Goal: Task Accomplishment & Management: Complete application form

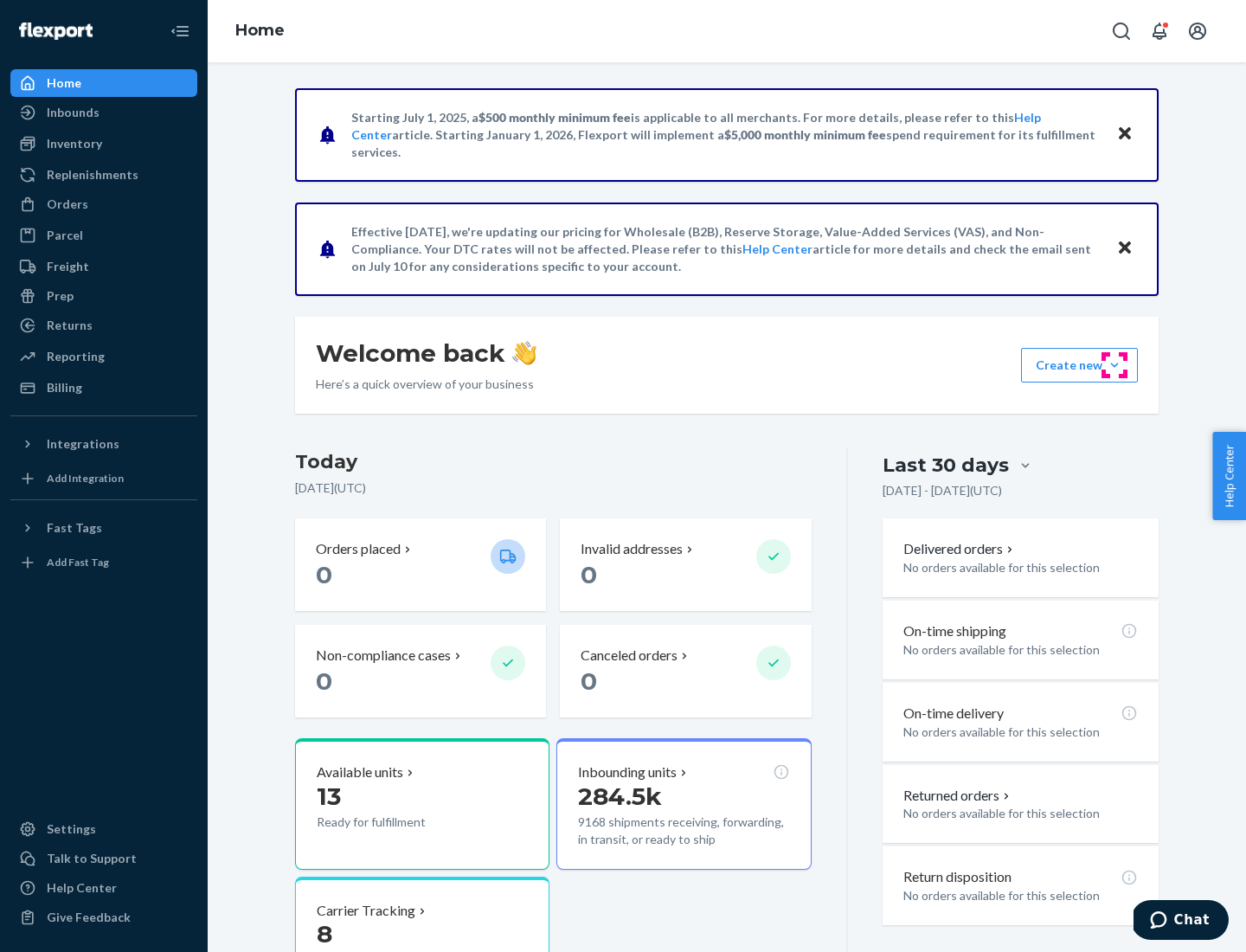
click at [1114, 365] on button "Create new Create new inbound Create new order Create new product" at bounding box center [1079, 365] width 116 height 35
click at [104, 113] on div "Inbounds" at bounding box center [104, 112] width 183 height 24
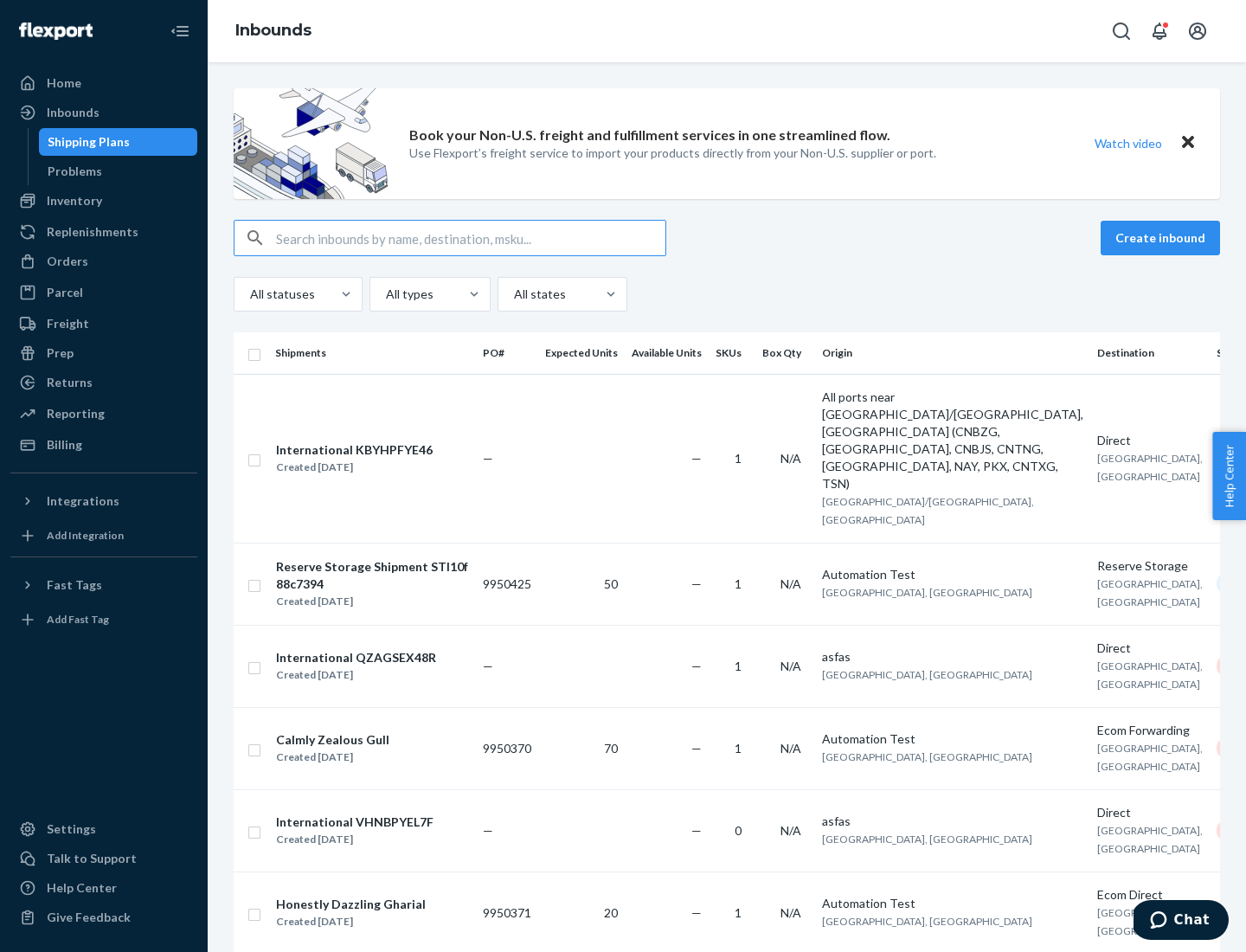
click at [1163, 238] on button "Create inbound" at bounding box center [1161, 237] width 119 height 35
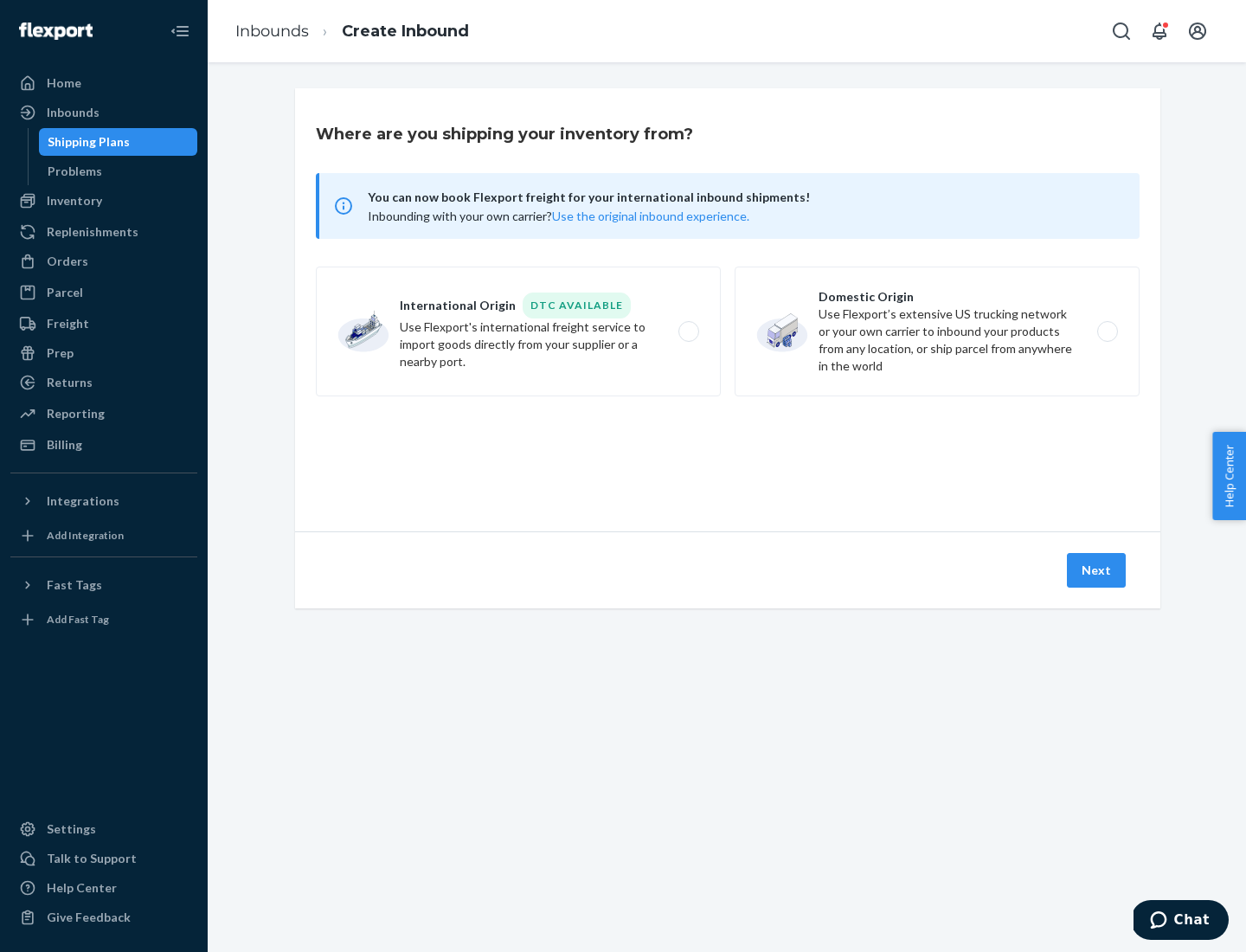
click at [938, 332] on label "Domestic Origin Use Flexport’s extensive US trucking network or your own carrie…" at bounding box center [938, 332] width 405 height 130
click at [1107, 332] on input "Domestic Origin Use Flexport’s extensive US trucking network or your own carrie…" at bounding box center [1113, 332] width 12 height 12
radio input "true"
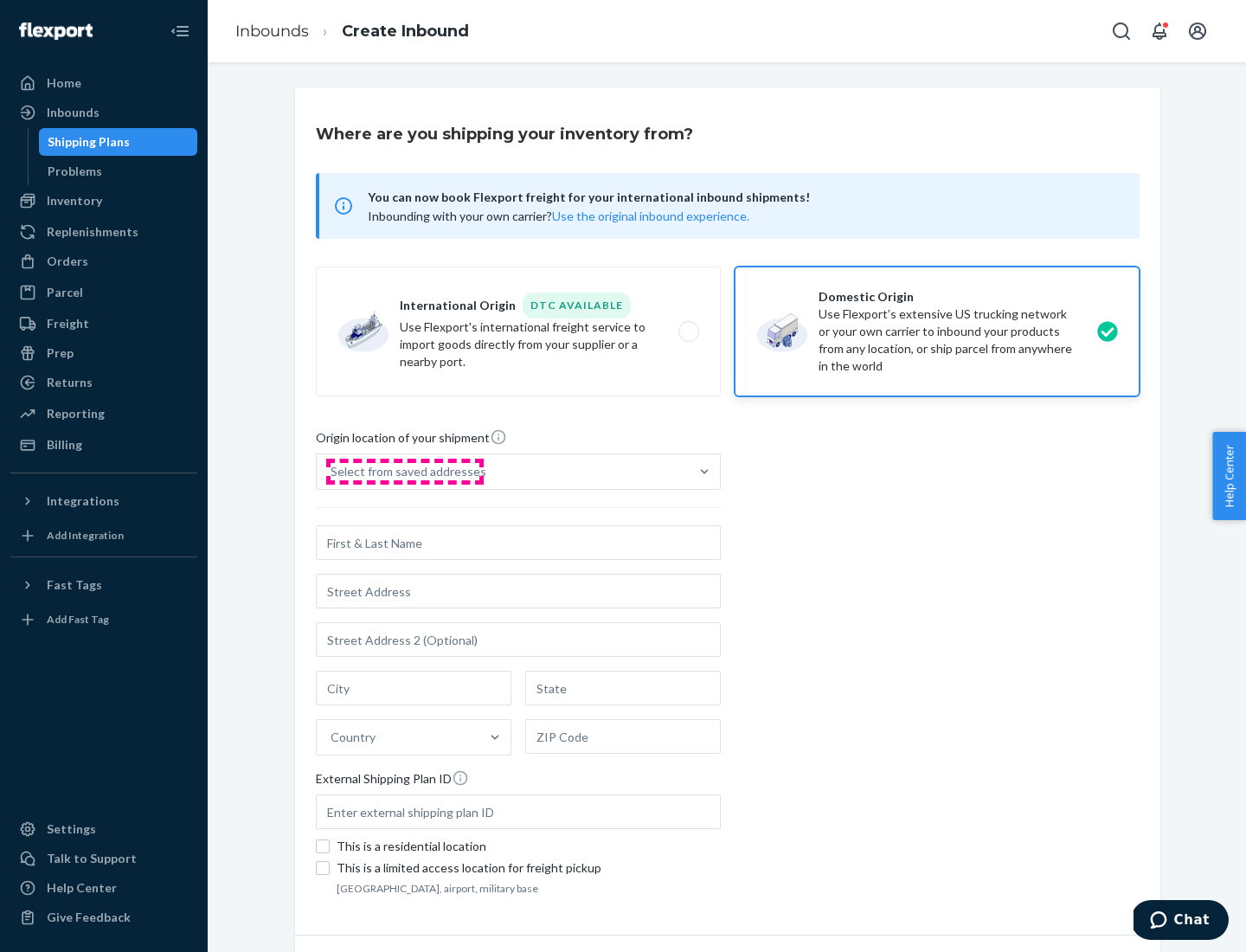
click at [404, 472] on div "Select from saved addresses" at bounding box center [408, 471] width 156 height 17
click at [332, 472] on input "Select from saved addresses" at bounding box center [331, 471] width 2 height 17
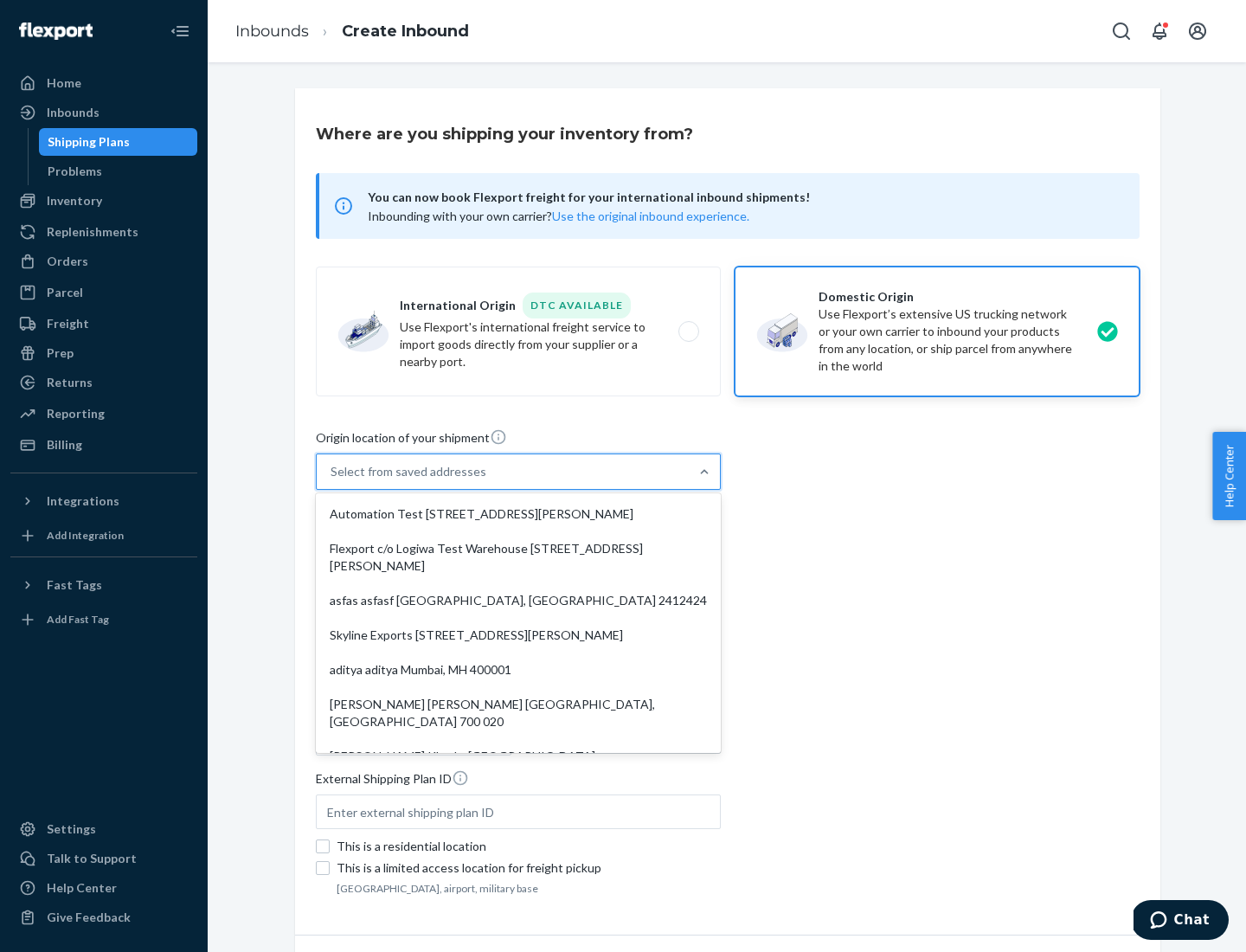
scroll to position [7, 0]
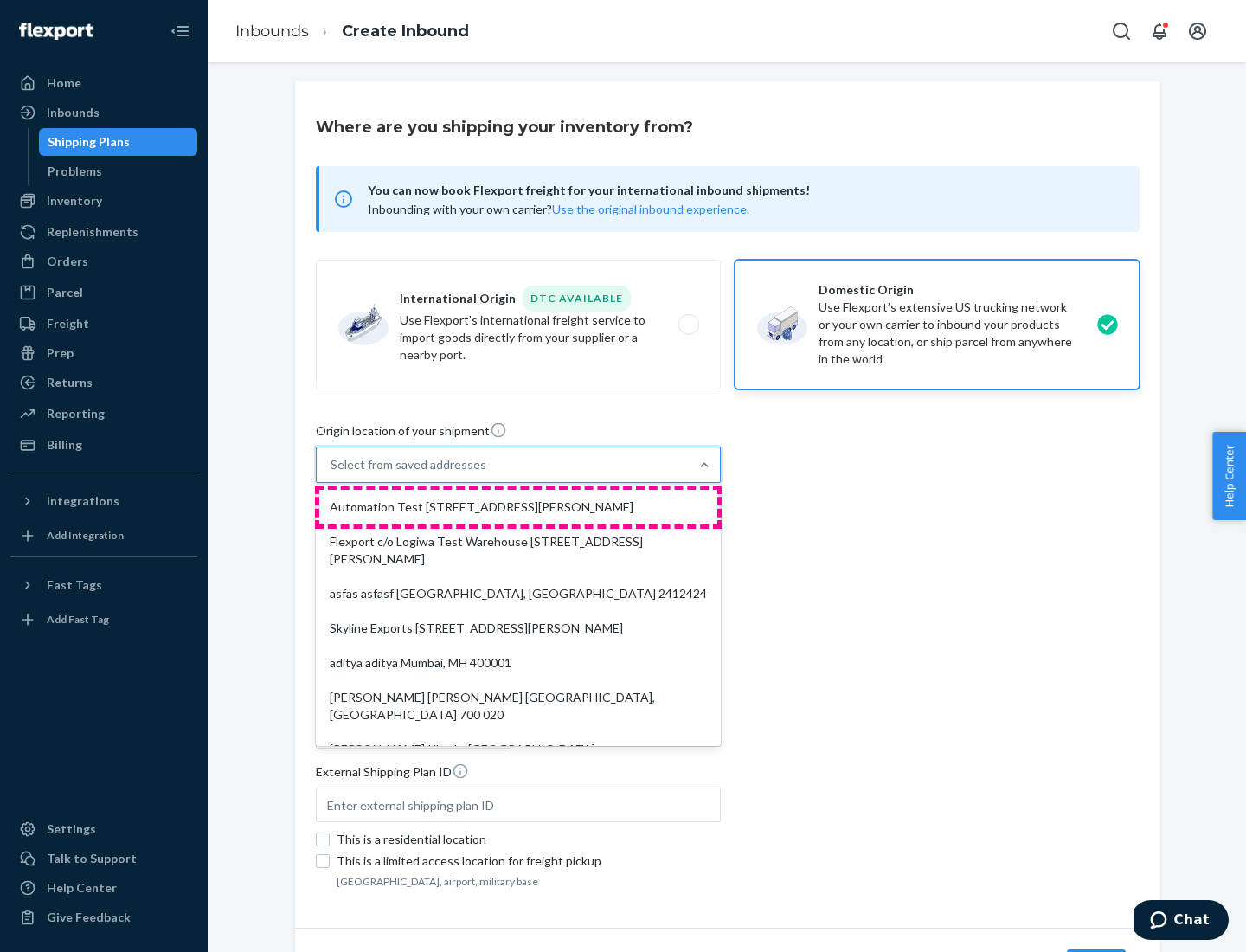
click at [518, 508] on div "Automation Test [STREET_ADDRESS][PERSON_NAME]" at bounding box center [518, 507] width 398 height 35
click at [332, 474] on input "option Automation Test [STREET_ADDRESS][PERSON_NAME]. 9 results available. Use …" at bounding box center [331, 464] width 2 height 17
type input "Automation Test"
type input "9th Floor"
type input "[GEOGRAPHIC_DATA]"
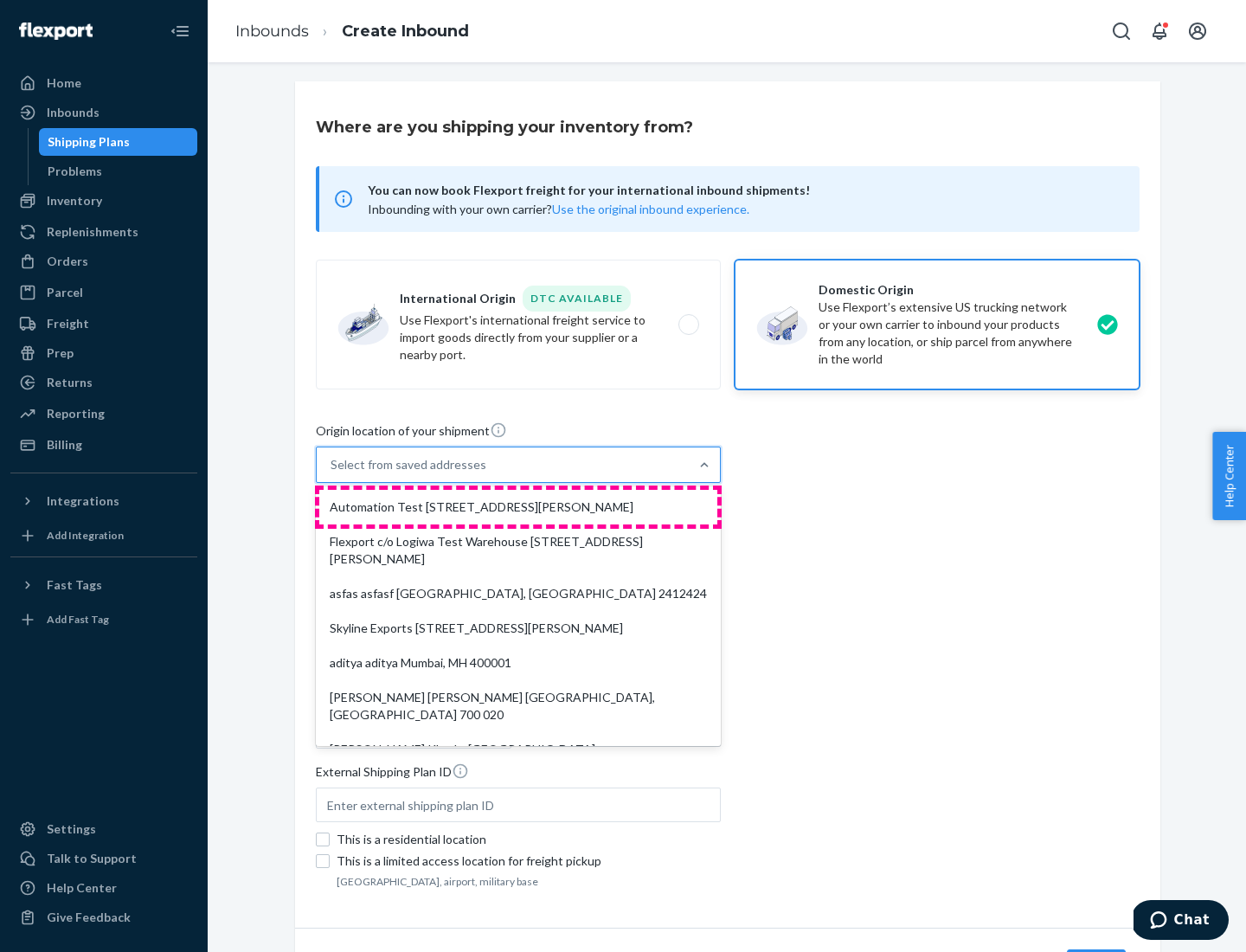
type input "CA"
type input "94104"
type input "[STREET_ADDRESS][PERSON_NAME]"
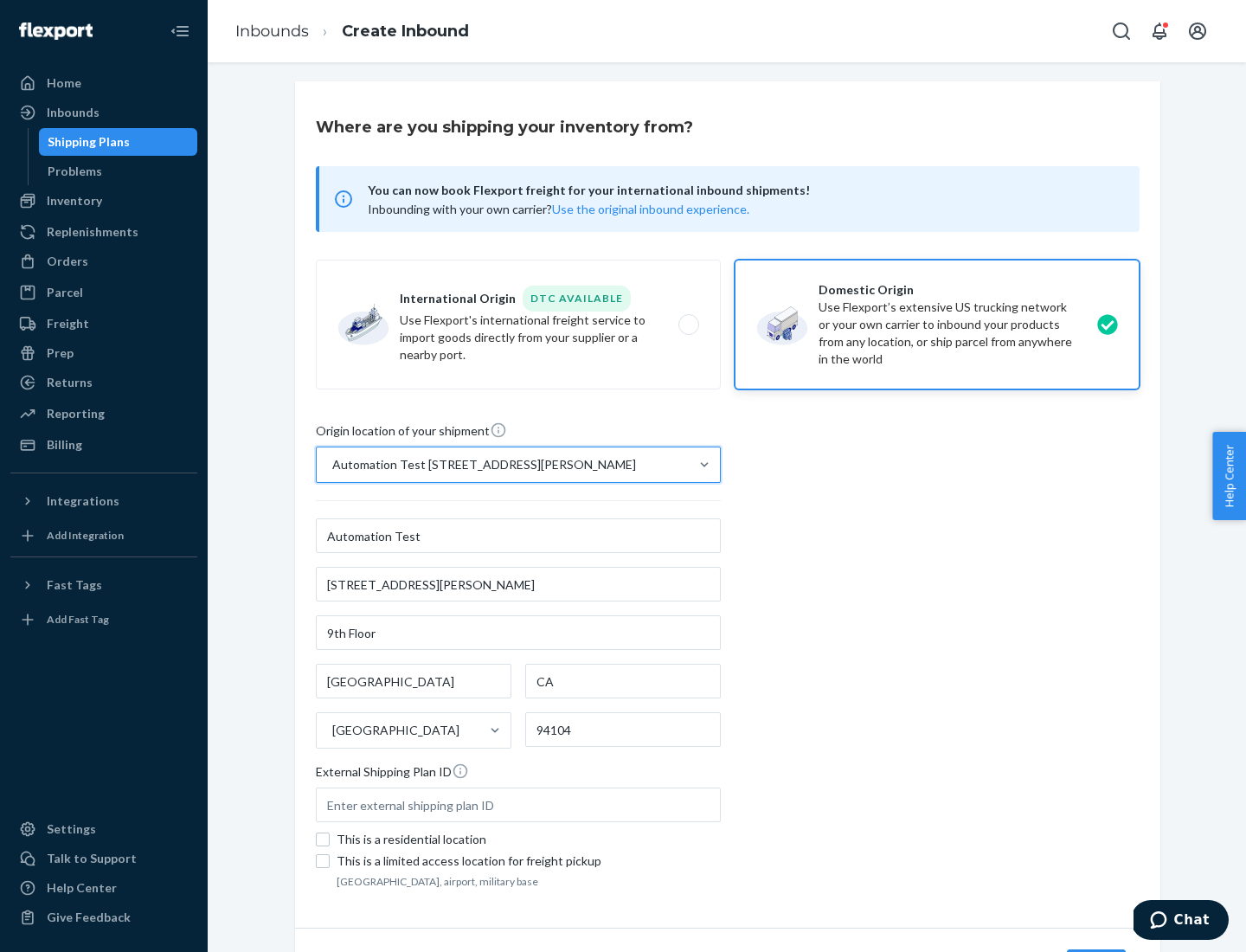
scroll to position [101, 0]
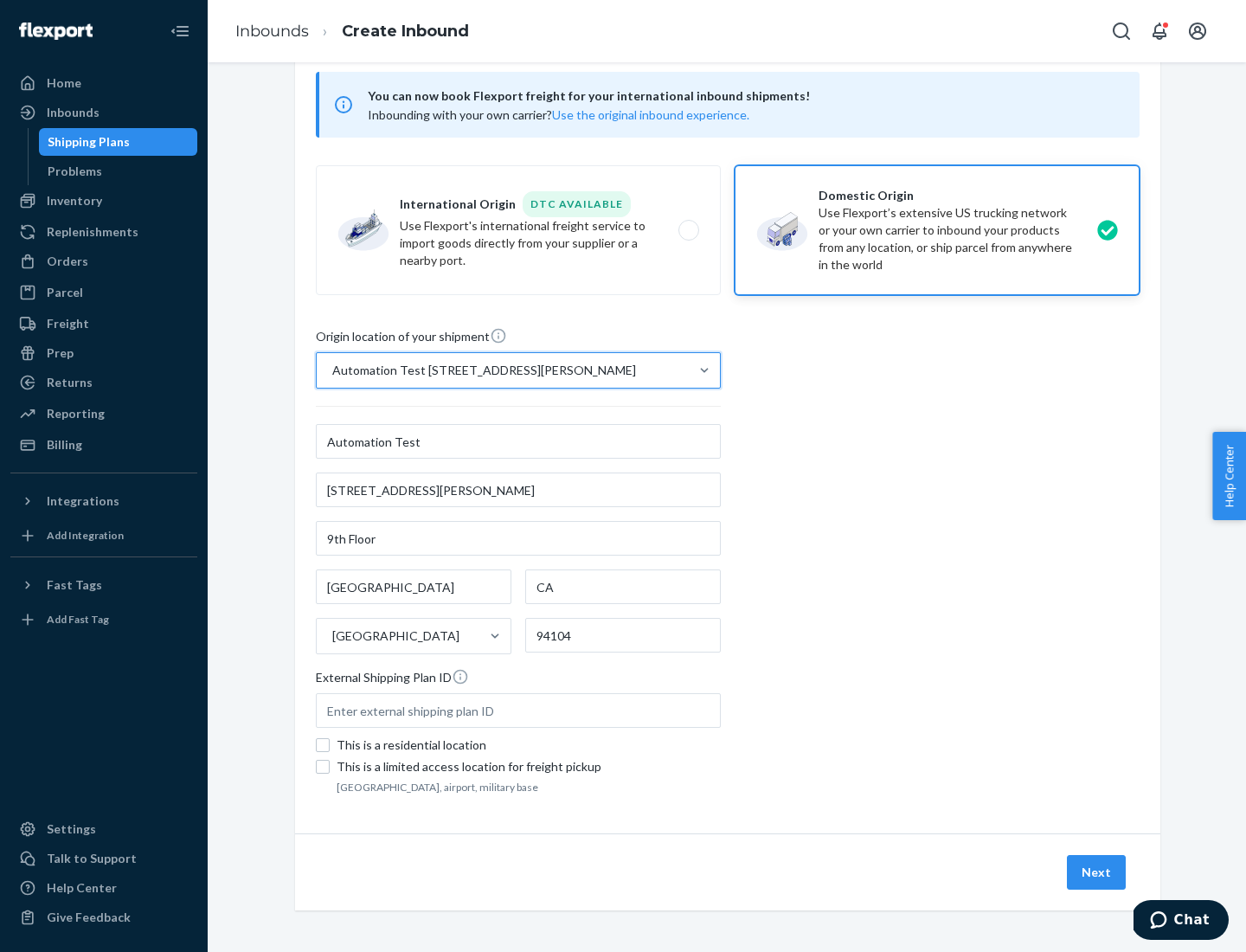
click at [1098, 873] on button "Next" at bounding box center [1097, 872] width 59 height 35
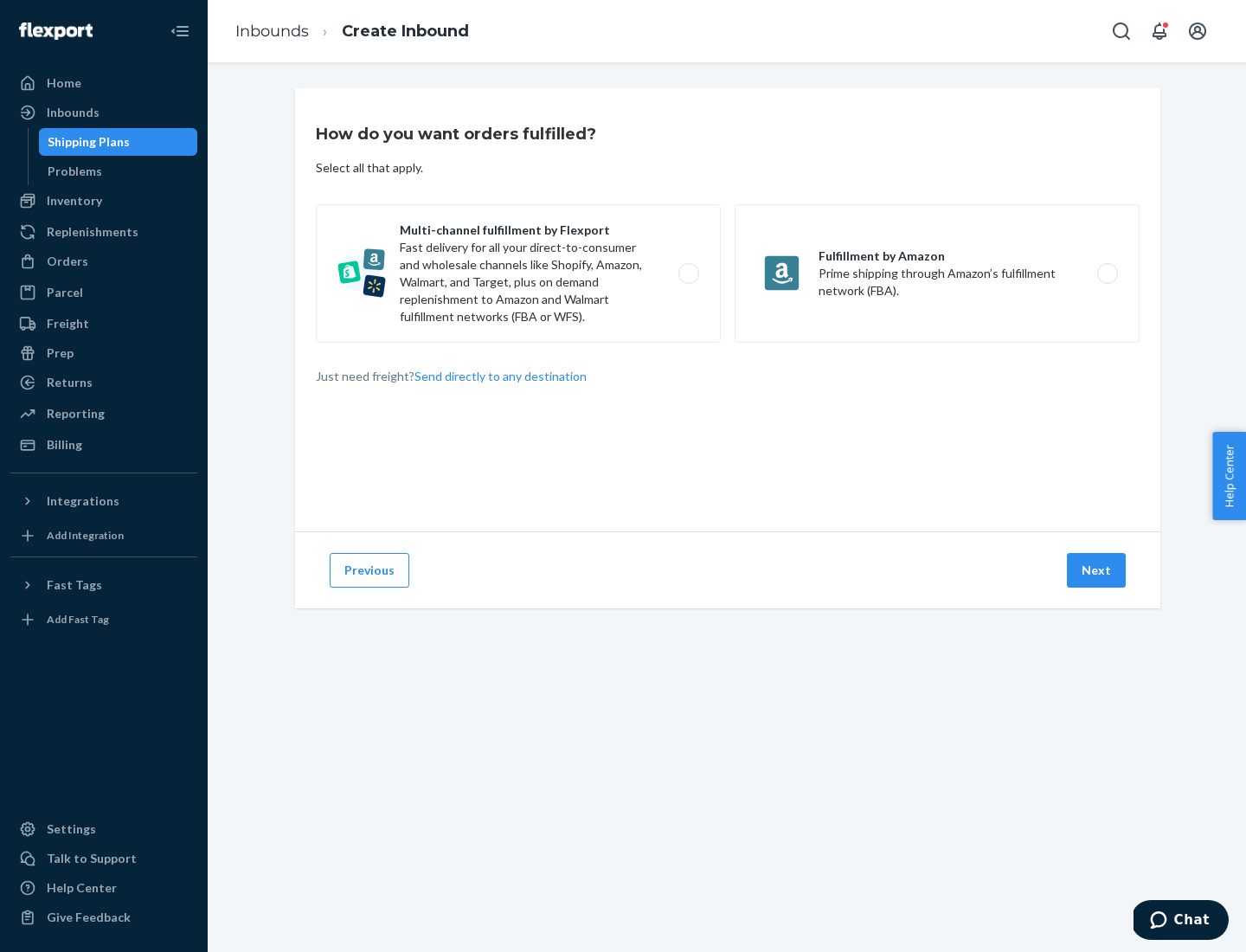
click at [518, 274] on label "Multi-channel fulfillment by Flexport Fast delivery for all your direct-to-cons…" at bounding box center [518, 274] width 405 height 139
click at [688, 274] on input "Multi-channel fulfillment by Flexport Fast delivery for all your direct-to-cons…" at bounding box center [693, 274] width 12 height 12
radio input "true"
click at [1098, 571] on button "Next" at bounding box center [1097, 570] width 59 height 35
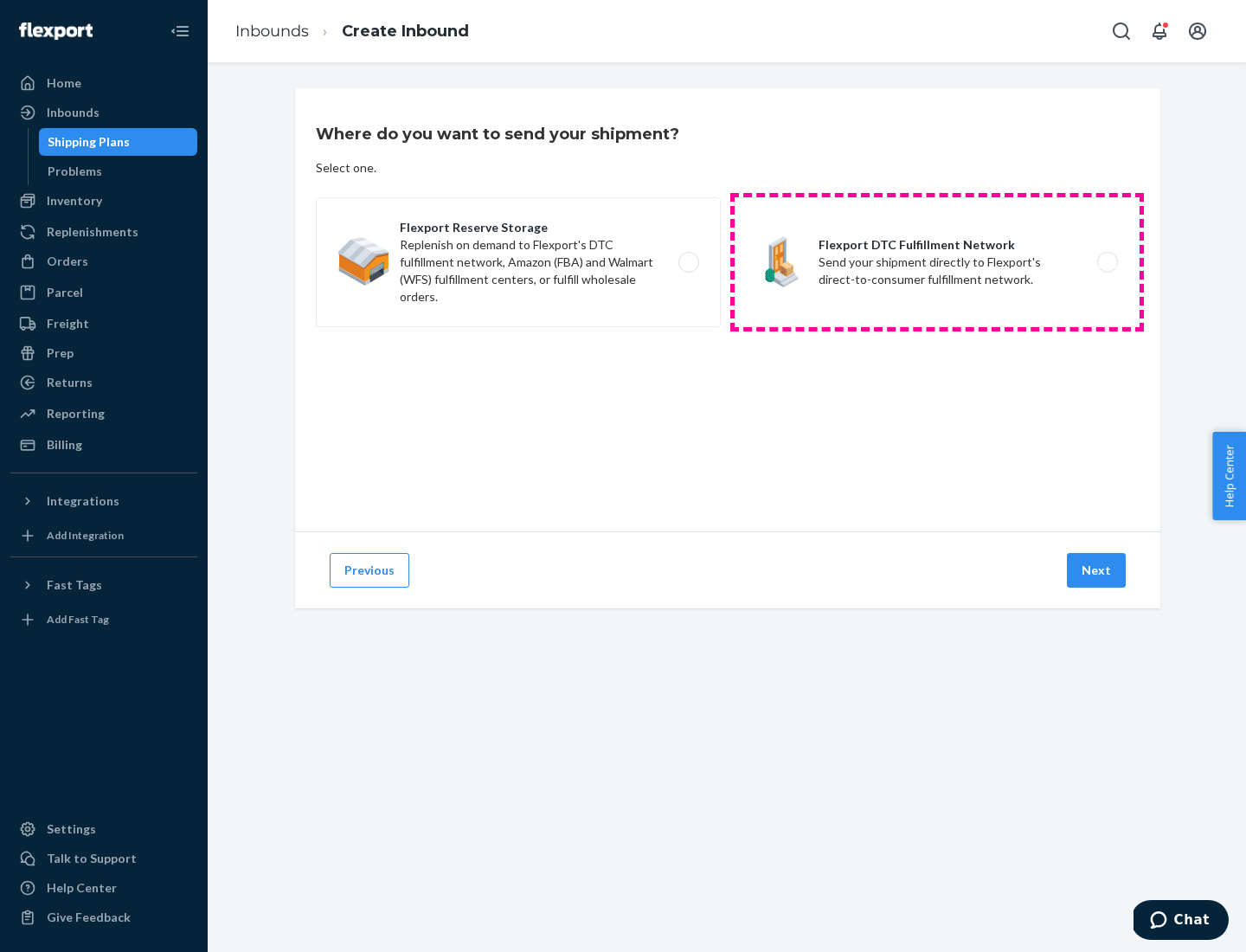
click at [938, 262] on label "Flexport DTC Fulfillment Network Send your shipment directly to Flexport's dire…" at bounding box center [938, 262] width 405 height 130
click at [1107, 262] on input "Flexport DTC Fulfillment Network Send your shipment directly to Flexport's dire…" at bounding box center [1113, 262] width 12 height 12
radio input "true"
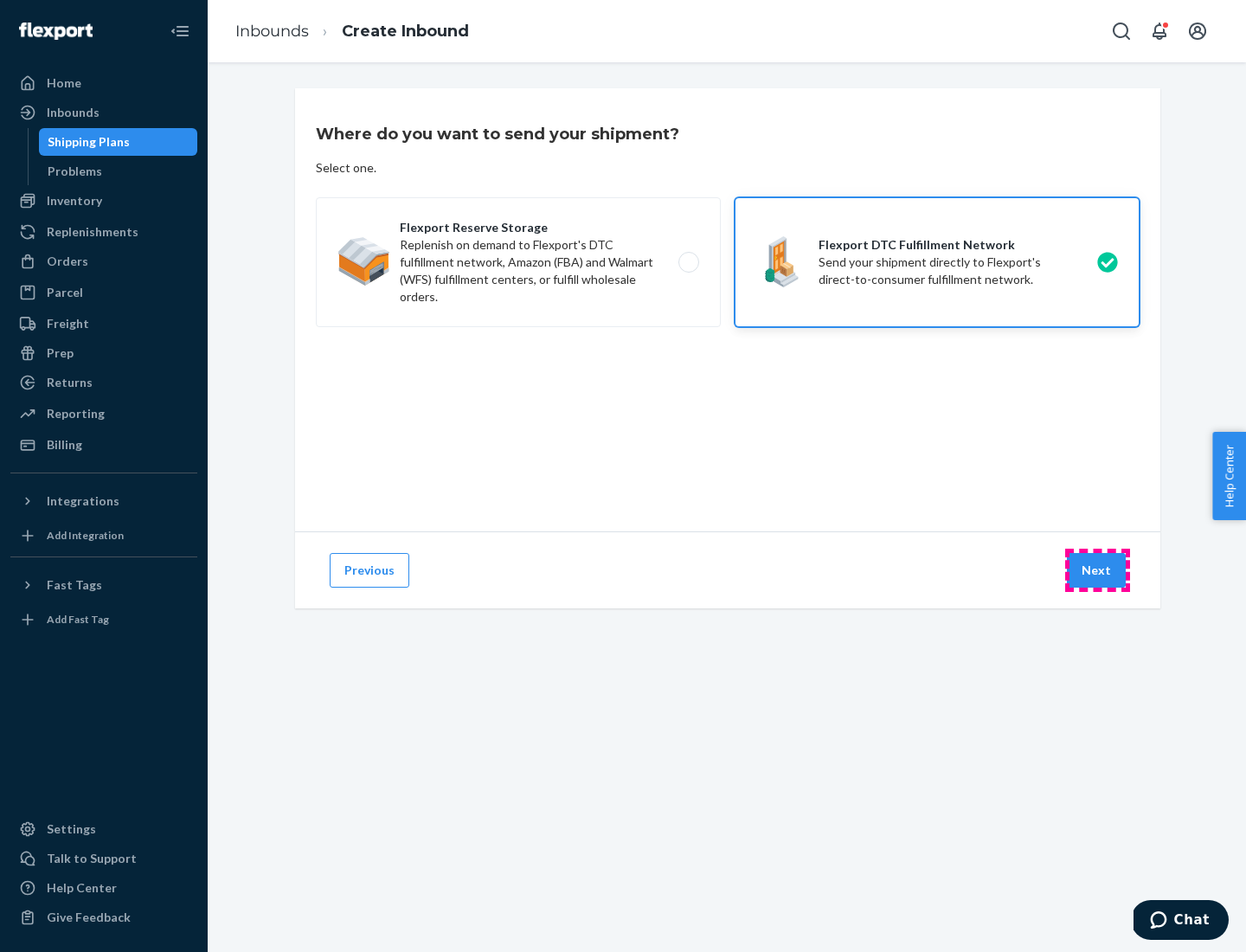
click at [1098, 571] on button "Next" at bounding box center [1097, 570] width 59 height 35
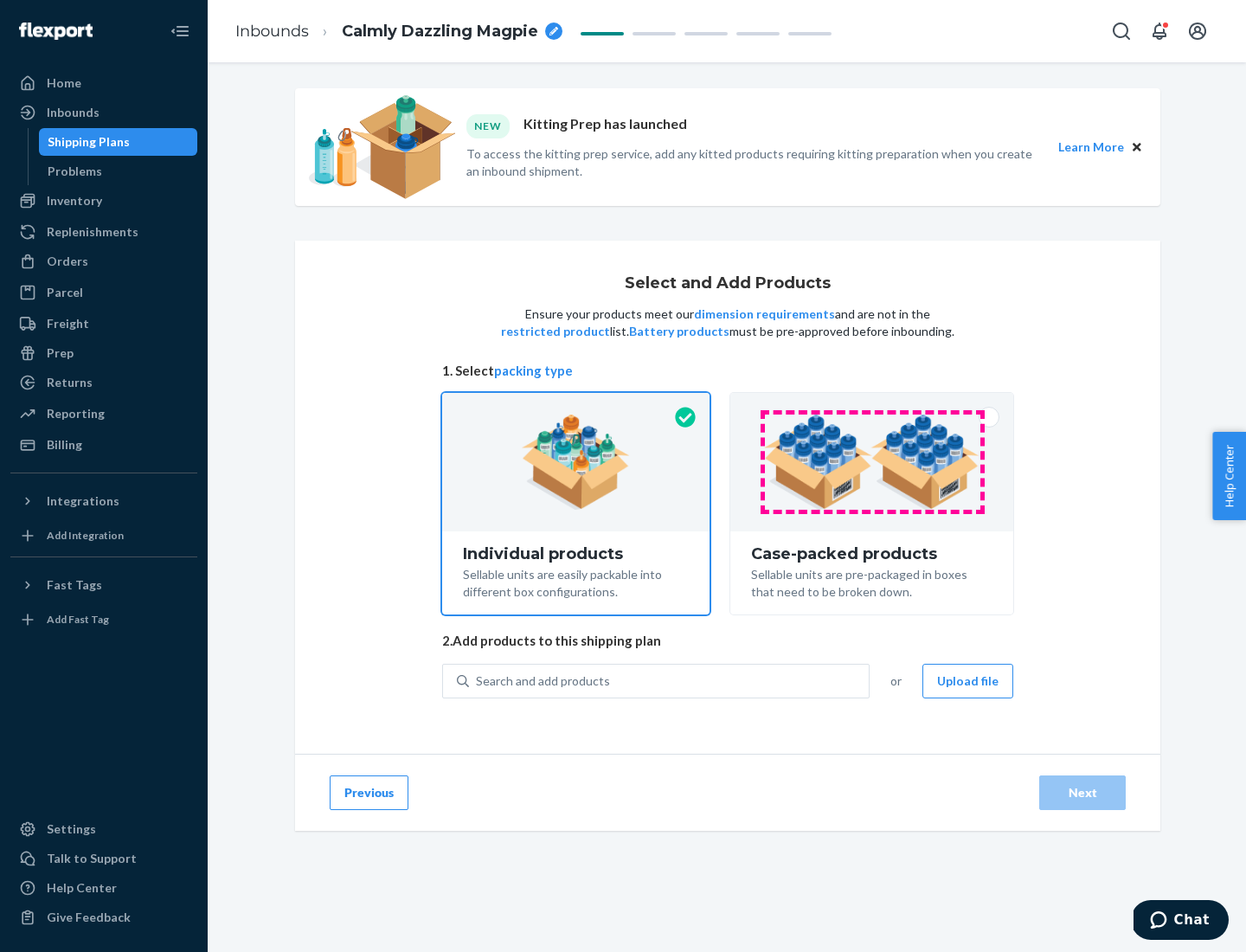
click at [873, 462] on img at bounding box center [872, 462] width 216 height 95
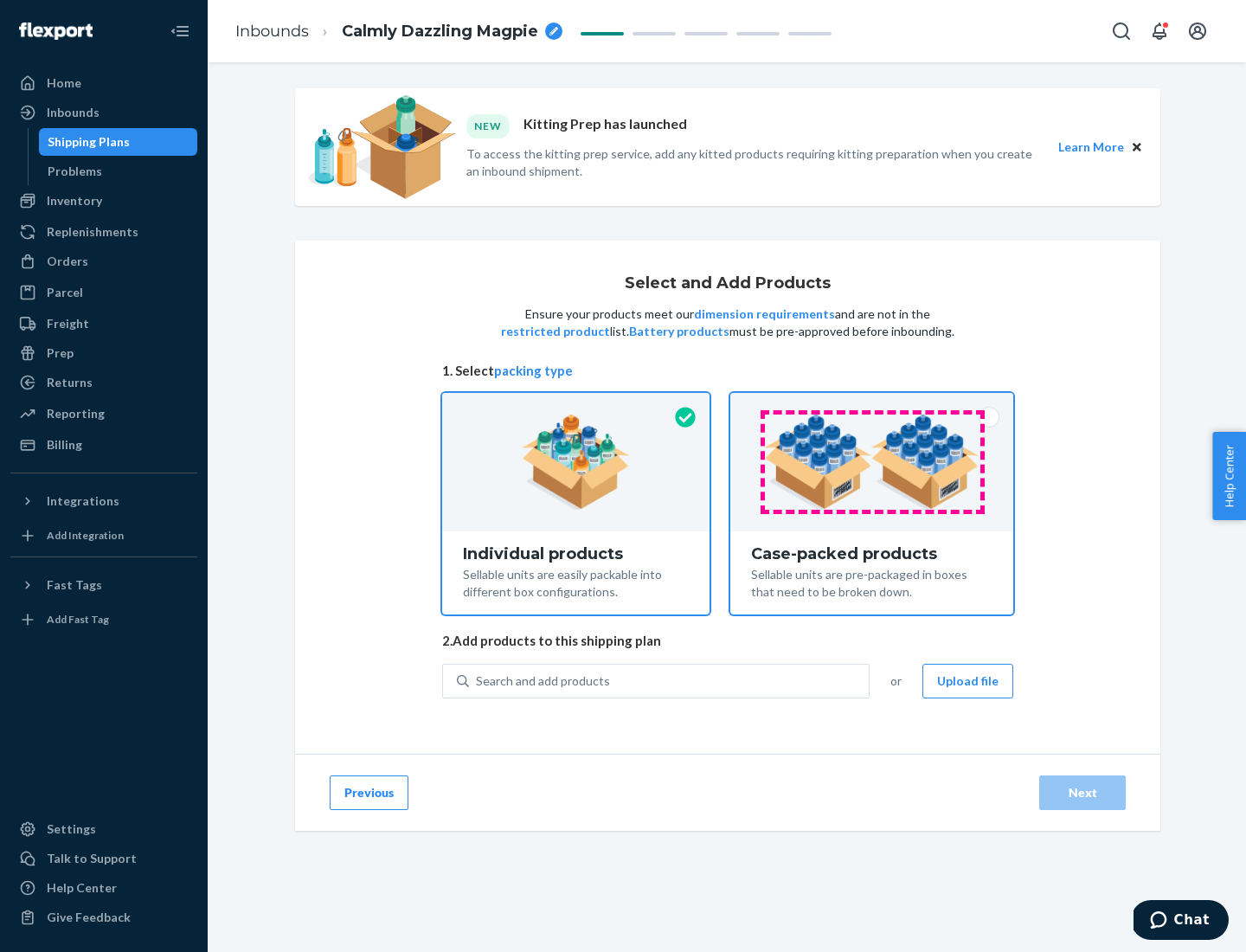
click at [873, 404] on input "Case-packed products Sellable units are pre-packaged in boxes that need to be b…" at bounding box center [872, 398] width 12 height 12
radio input "true"
radio input "false"
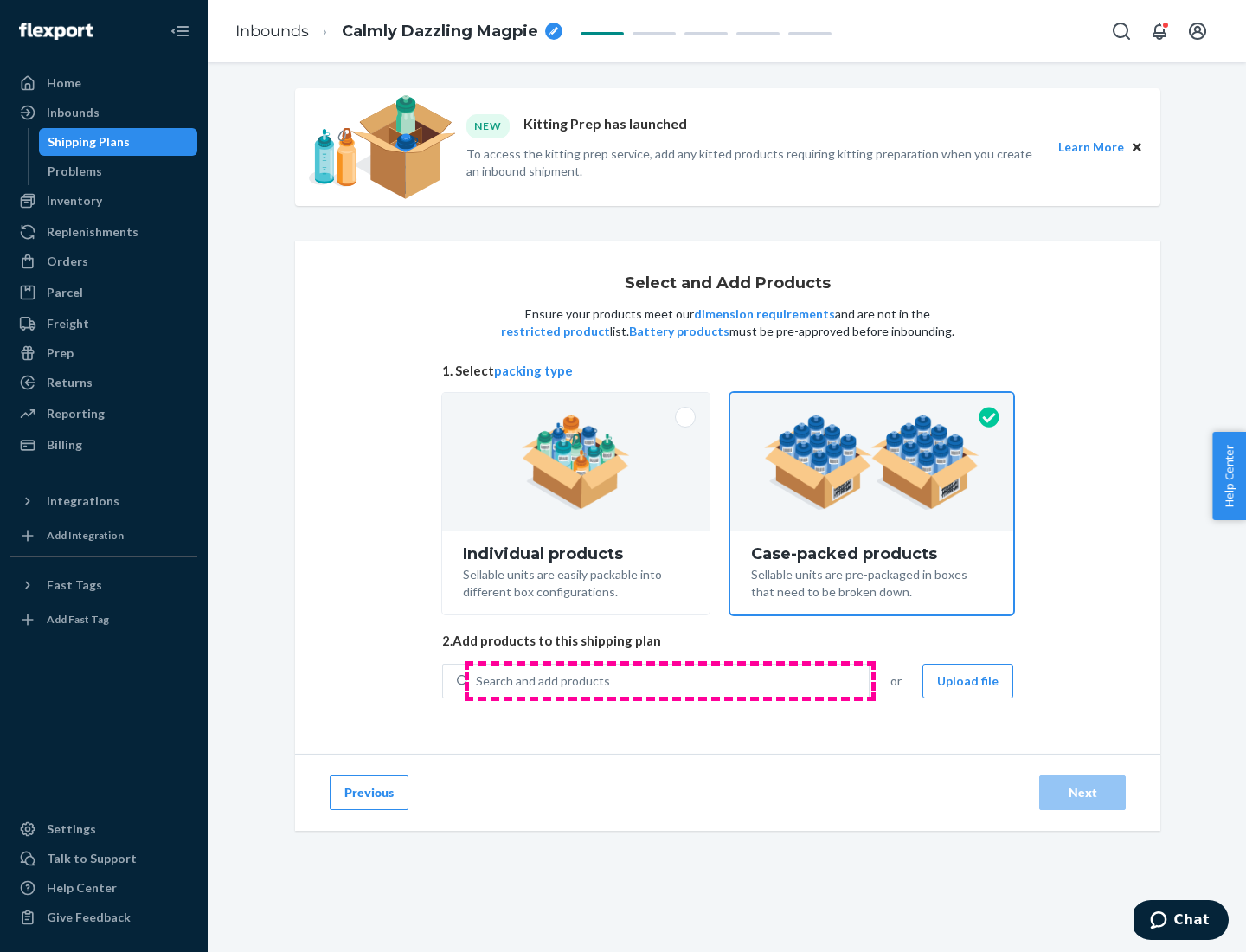
click at [670, 681] on div "Search and add products" at bounding box center [669, 681] width 400 height 31
click at [478, 681] on input "Search and add products" at bounding box center [477, 681] width 2 height 17
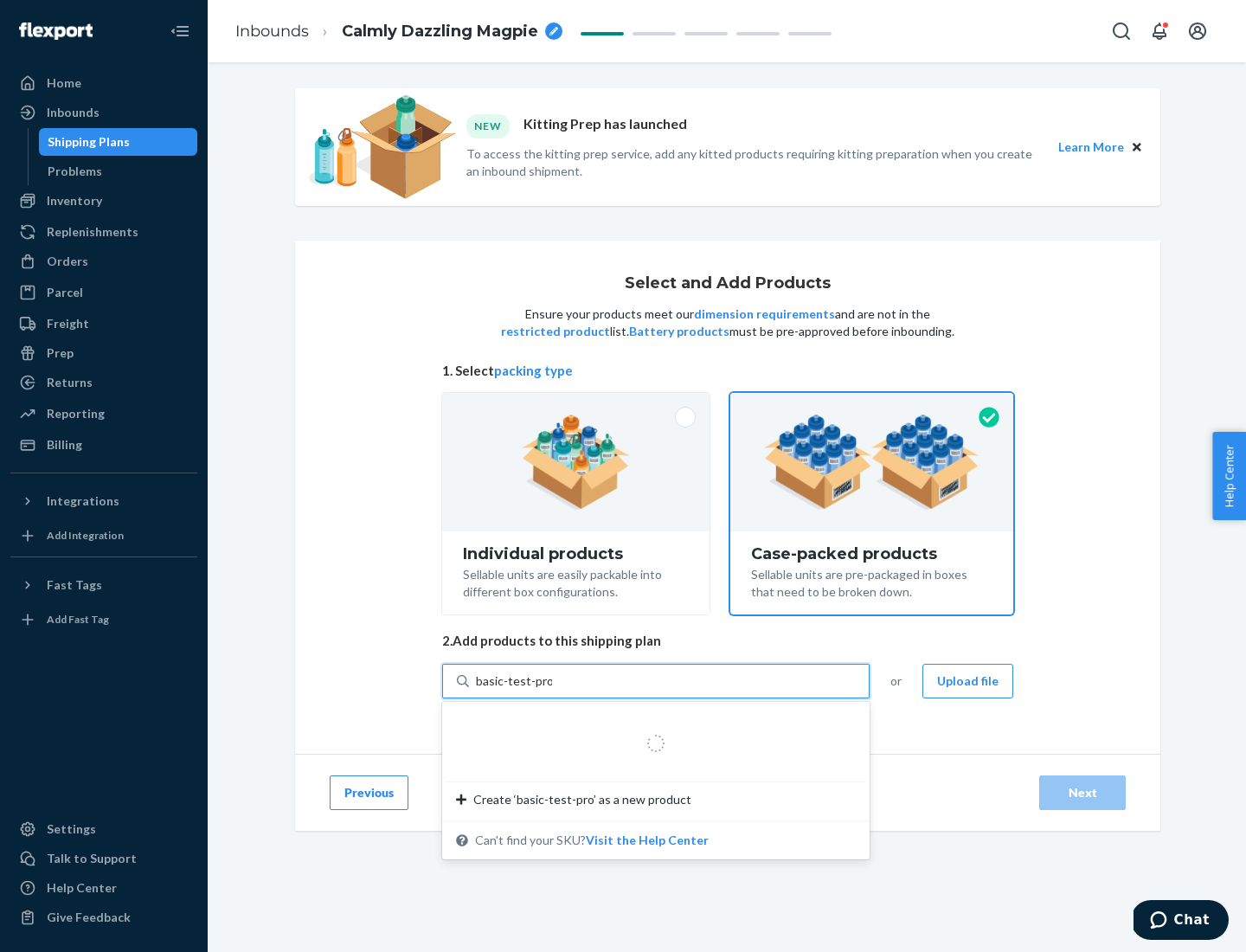
type input "basic-test-product-1"
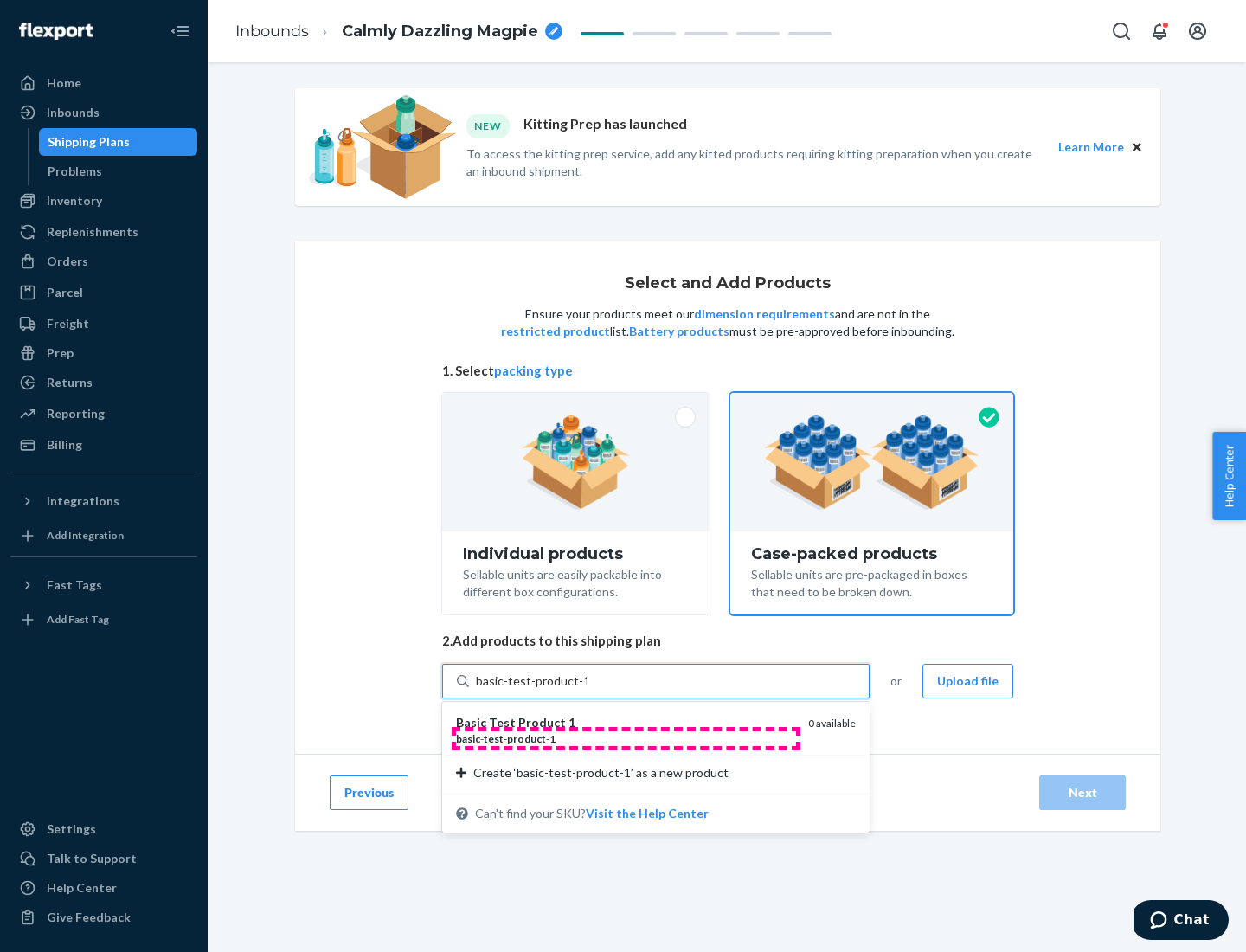
click at [626, 739] on div "basic - test - product - 1" at bounding box center [625, 739] width 339 height 15
click at [587, 690] on input "basic-test-product-1" at bounding box center [531, 681] width 111 height 17
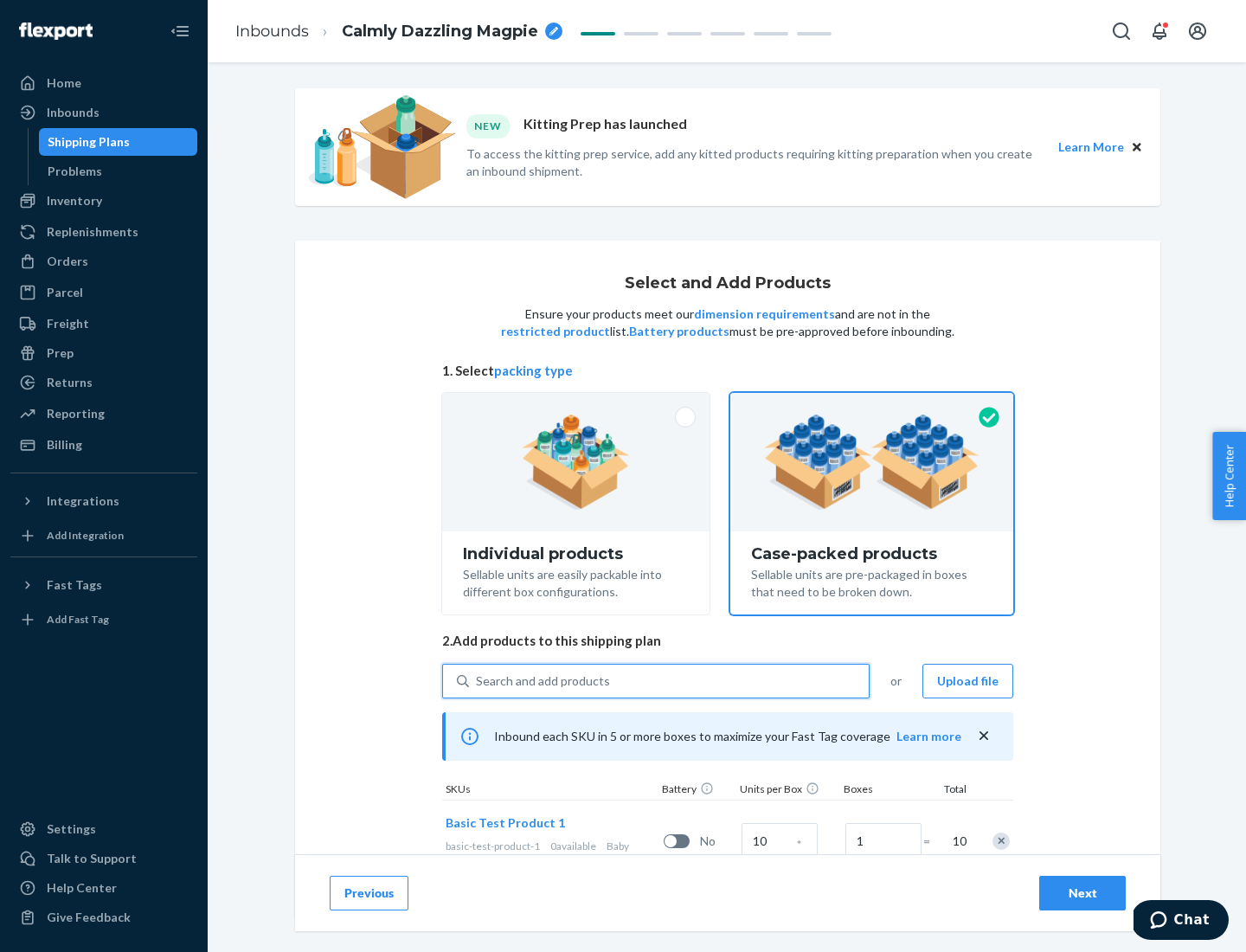
scroll to position [62, 0]
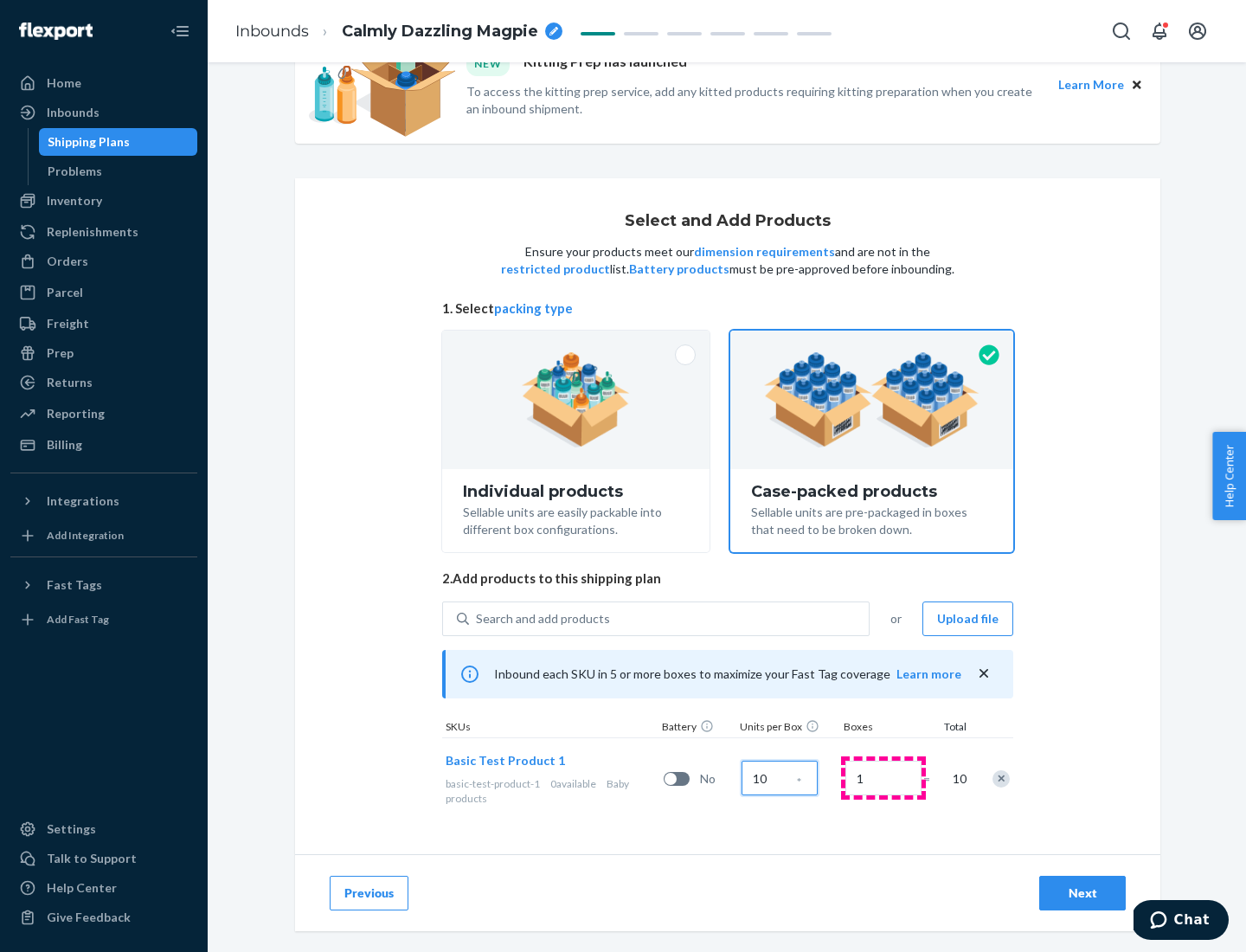
type input "10"
type input "7"
click at [1082, 893] on div "Next" at bounding box center [1082, 892] width 57 height 17
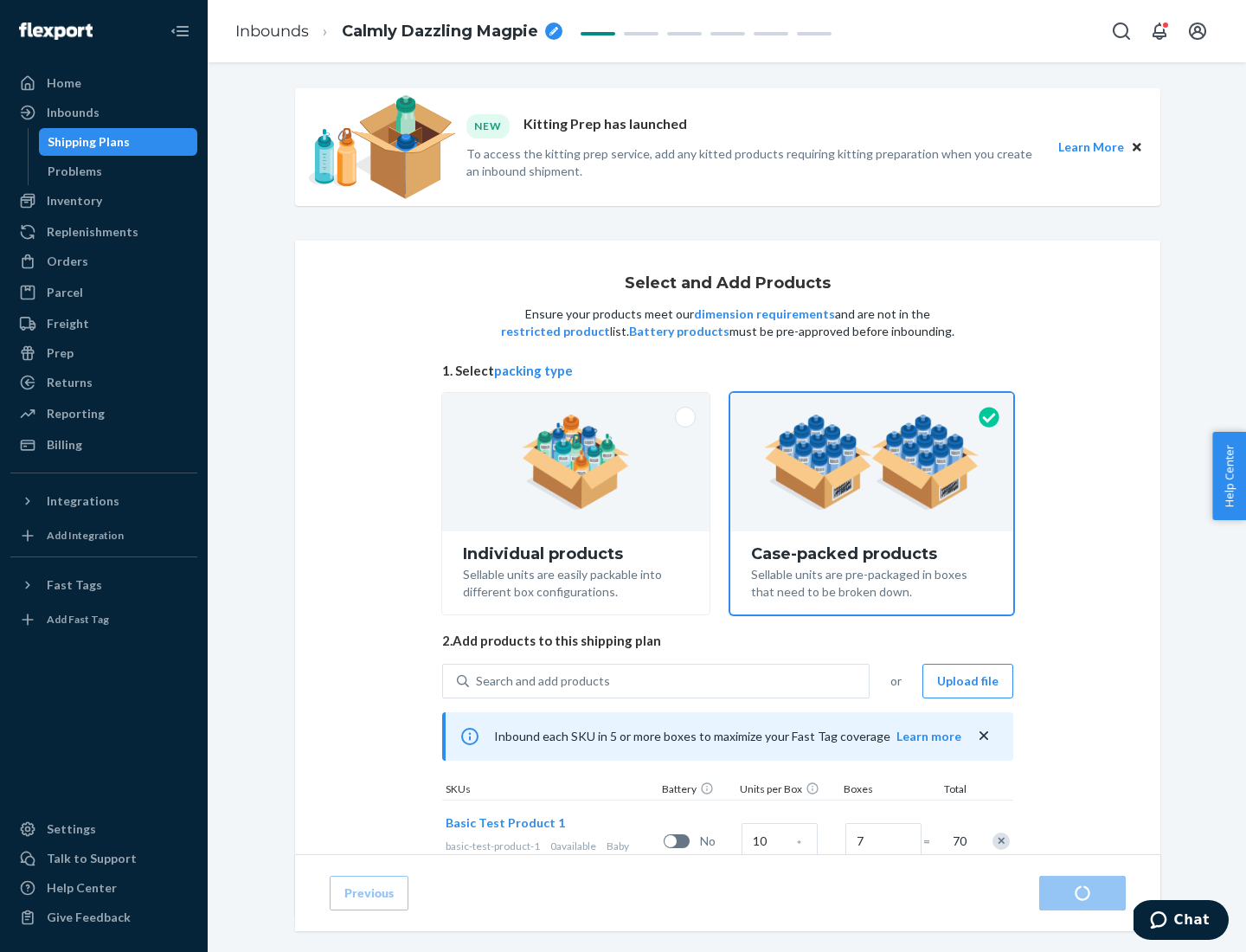
radio input "true"
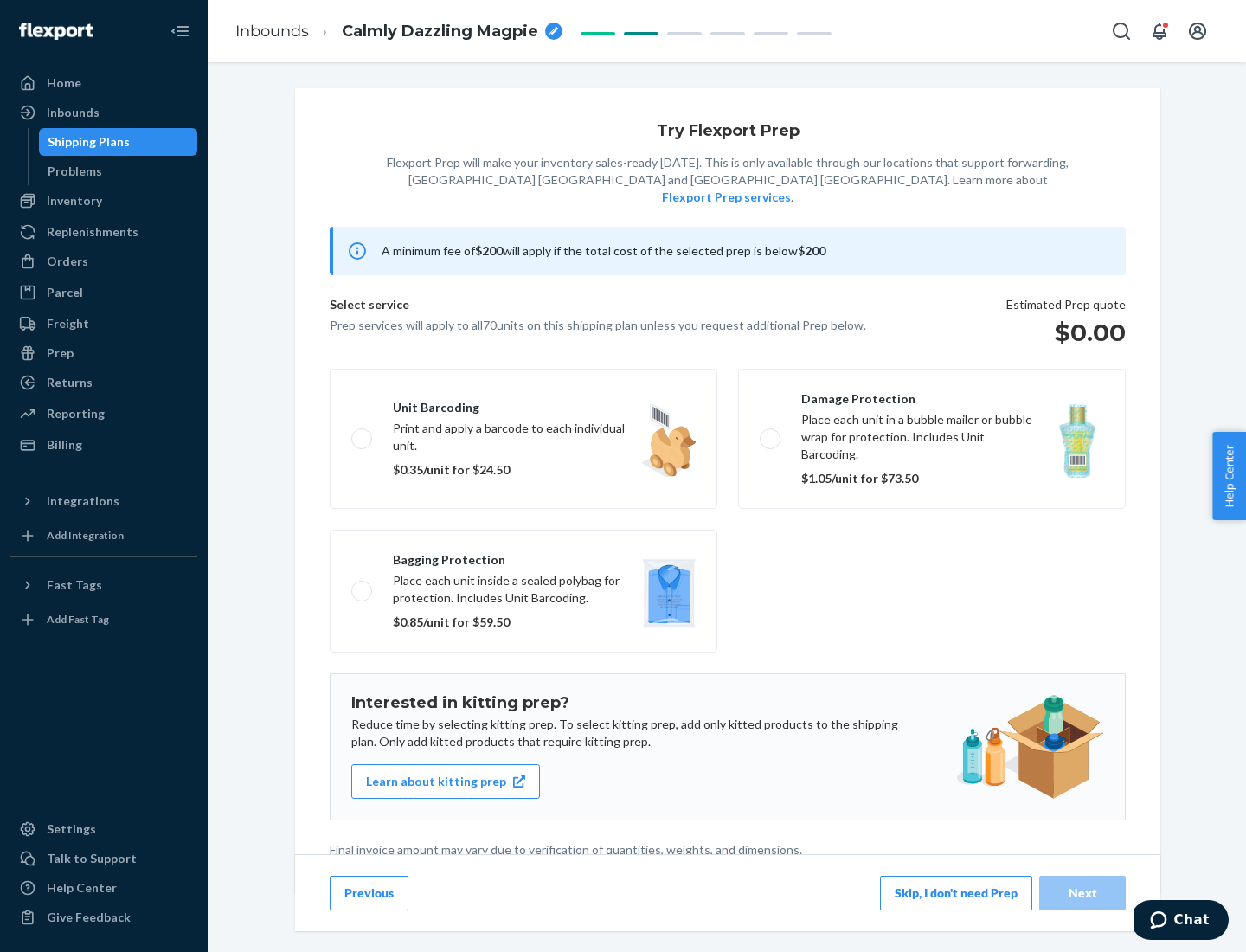
scroll to position [4, 0]
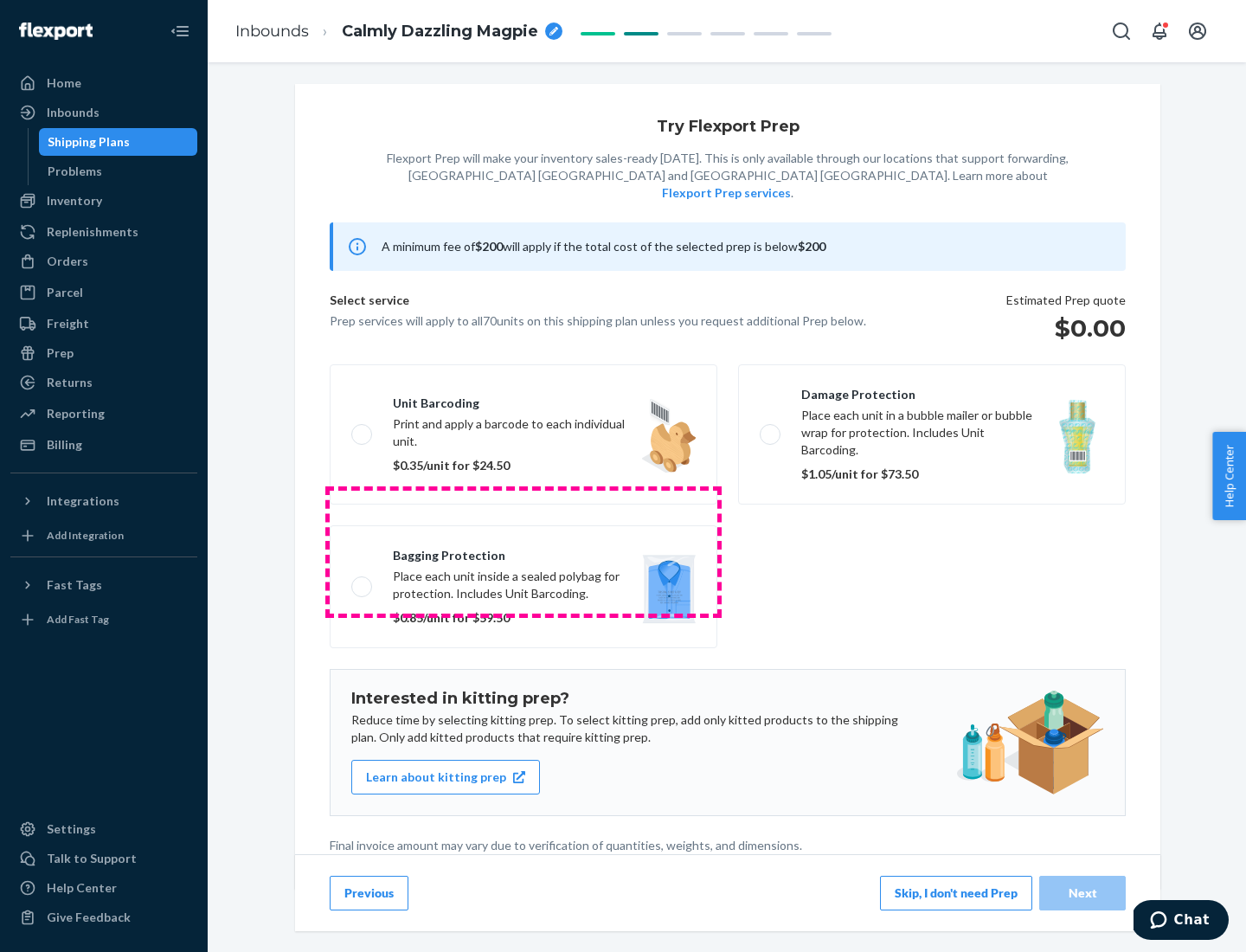
click at [523, 551] on label "Bagging protection Place each unit inside a sealed polybag for protection. Incl…" at bounding box center [523, 587] width 387 height 123
click at [363, 581] on input "Bagging protection Place each unit inside a sealed polybag for protection. Incl…" at bounding box center [356, 587] width 12 height 12
checkbox input "true"
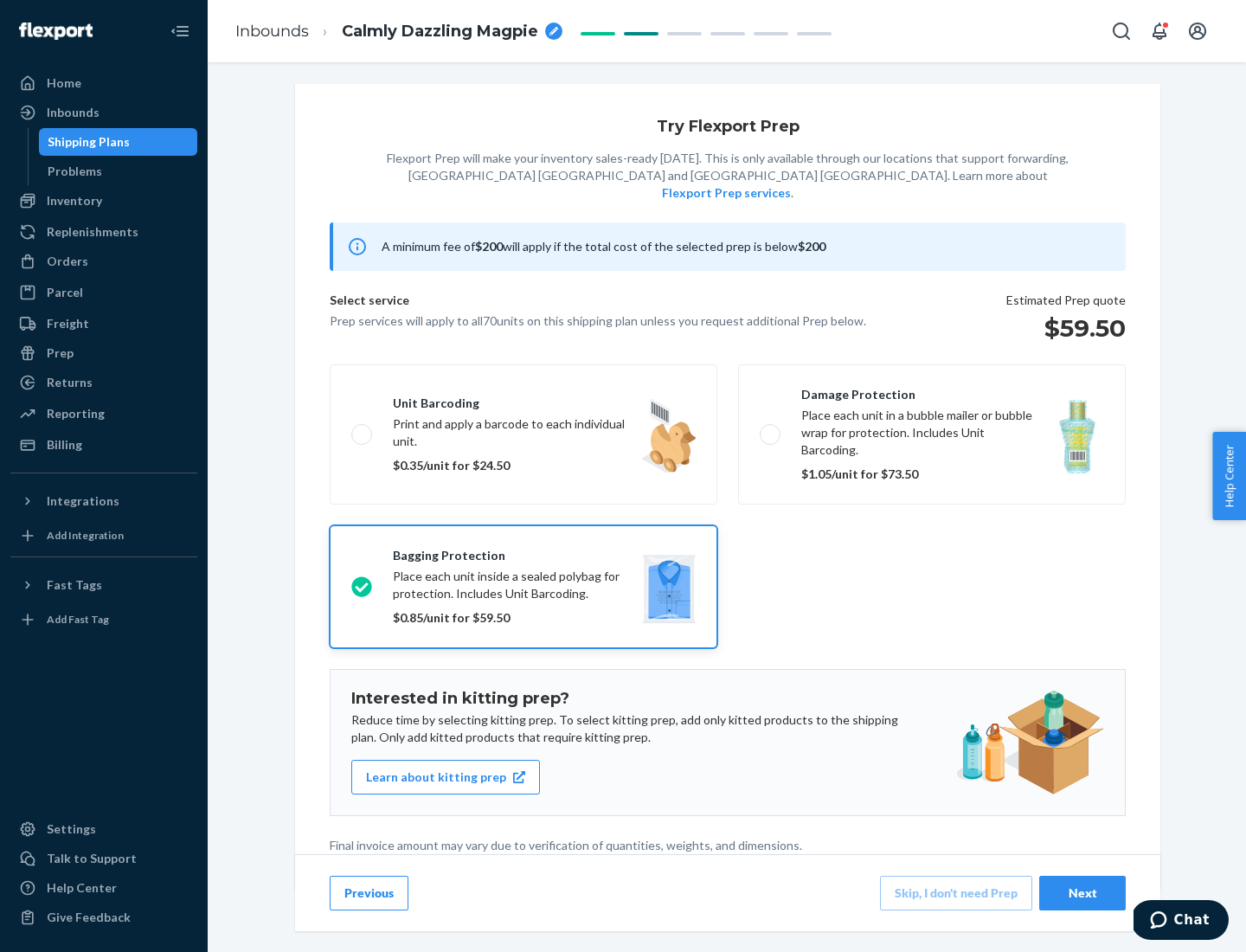
click at [1082, 892] on div "Next" at bounding box center [1082, 892] width 57 height 17
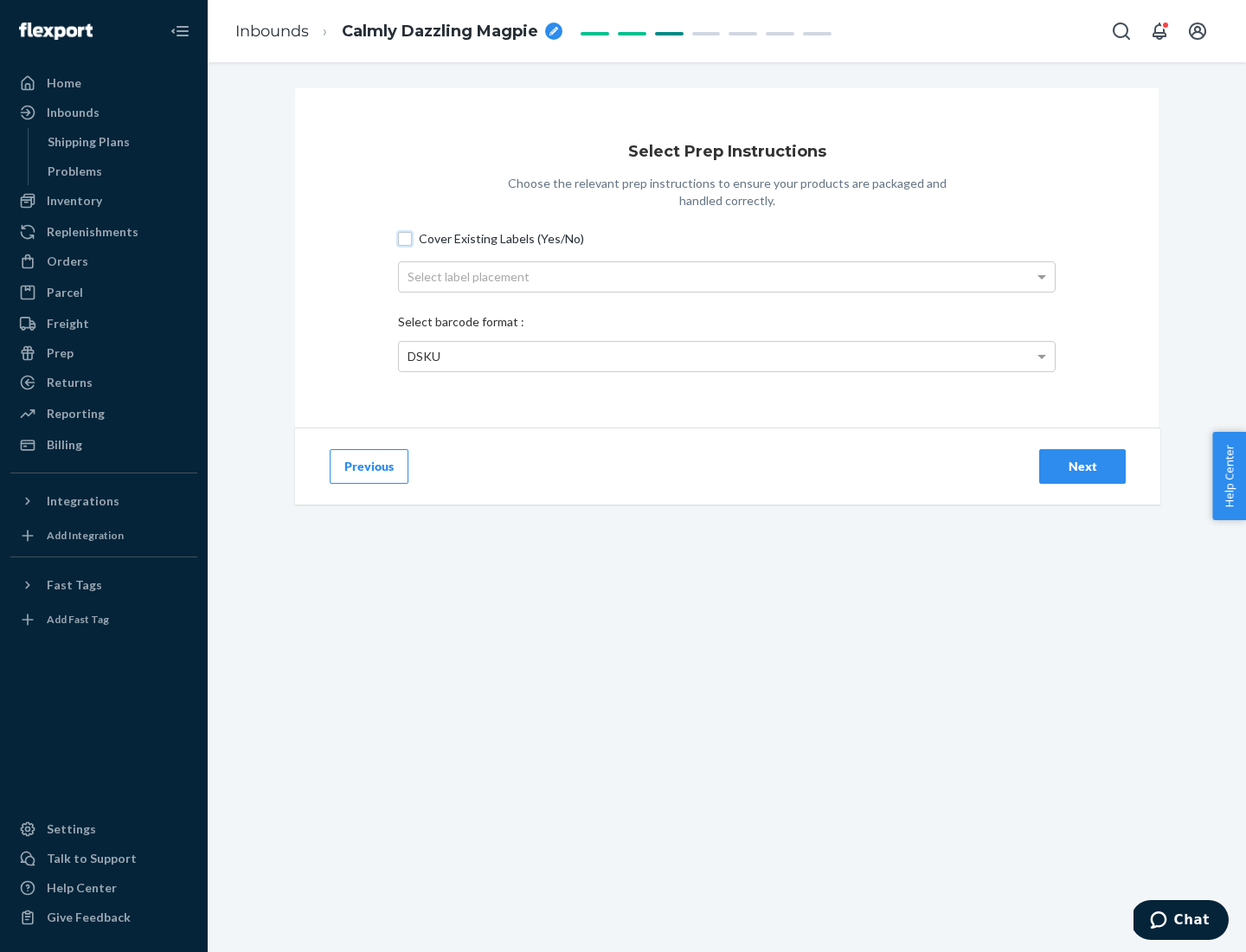
click at [405, 238] on input "Cover Existing Labels (Yes/No)" at bounding box center [405, 239] width 14 height 14
checkbox input "true"
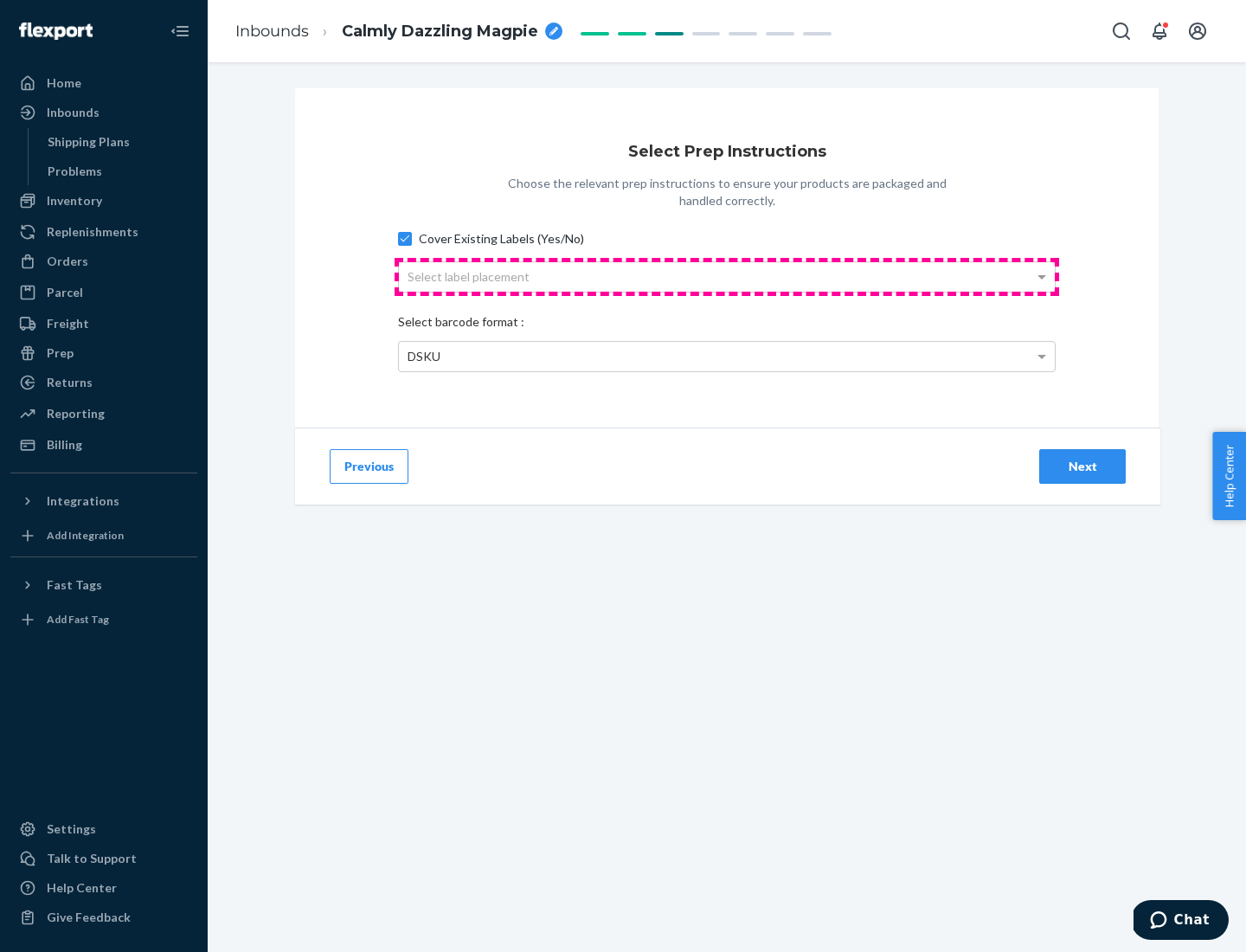
click at [727, 276] on div "Select label placement" at bounding box center [727, 276] width 656 height 29
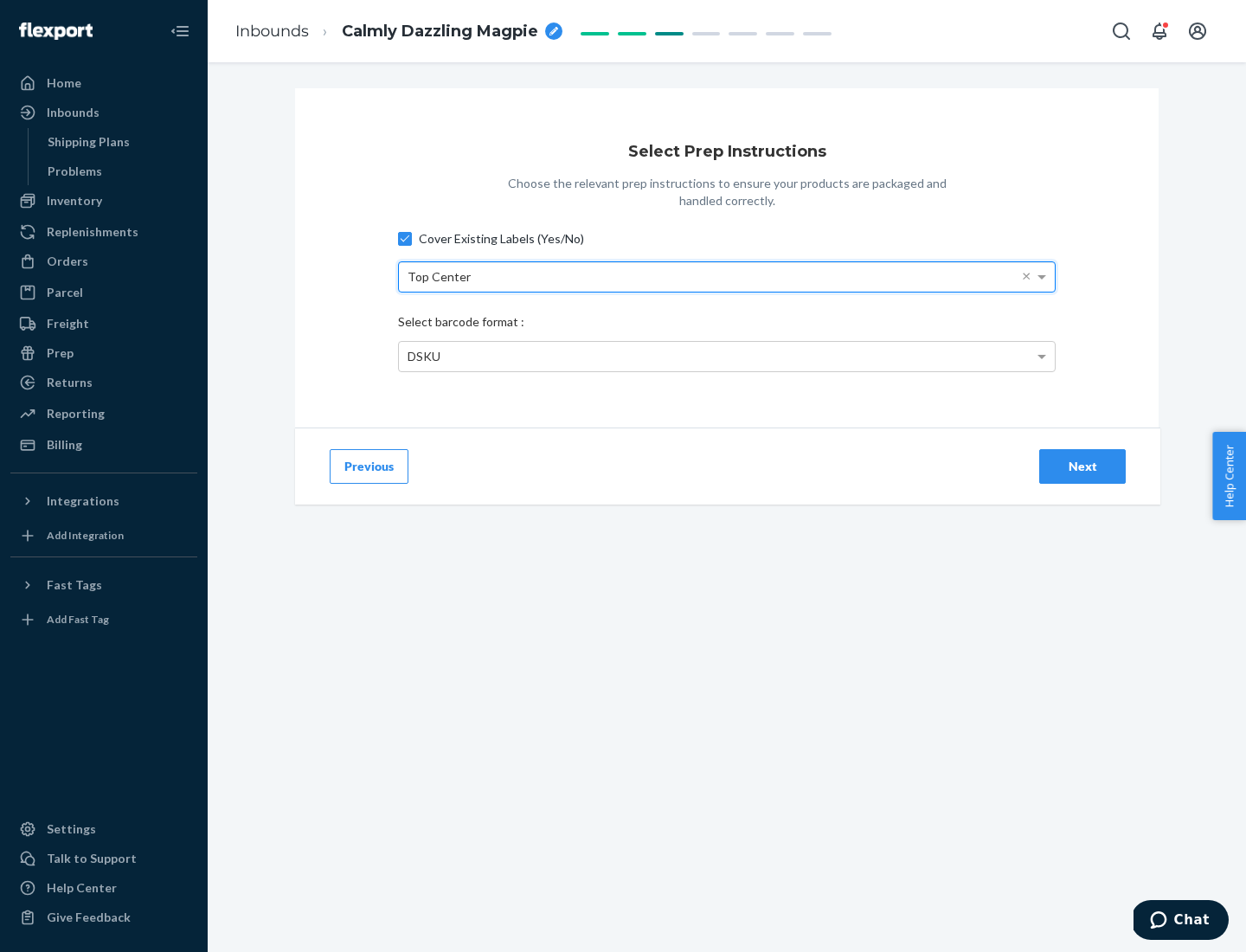
click at [727, 356] on div "DSKU" at bounding box center [727, 356] width 656 height 29
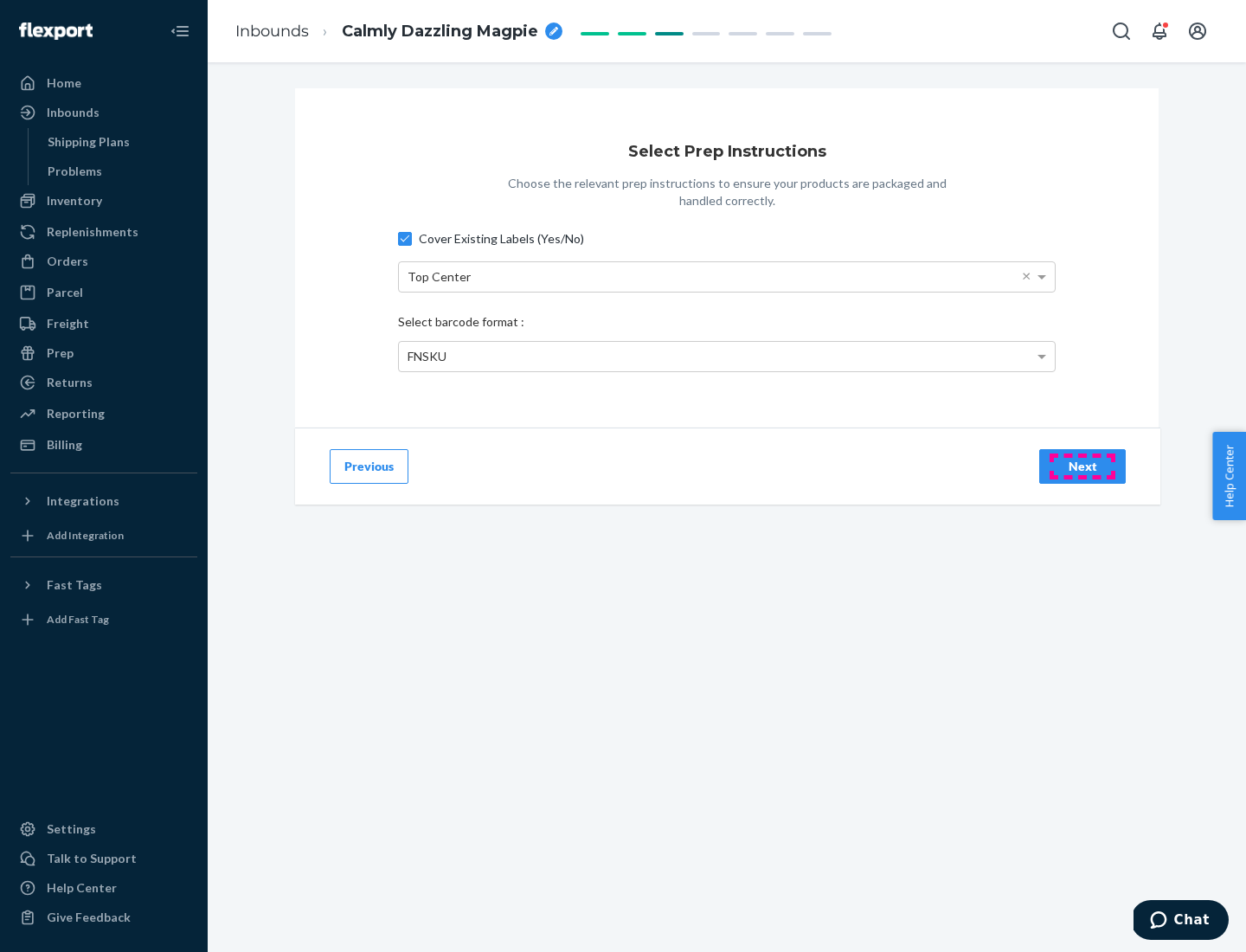
click at [1082, 466] on div "Next" at bounding box center [1082, 466] width 57 height 17
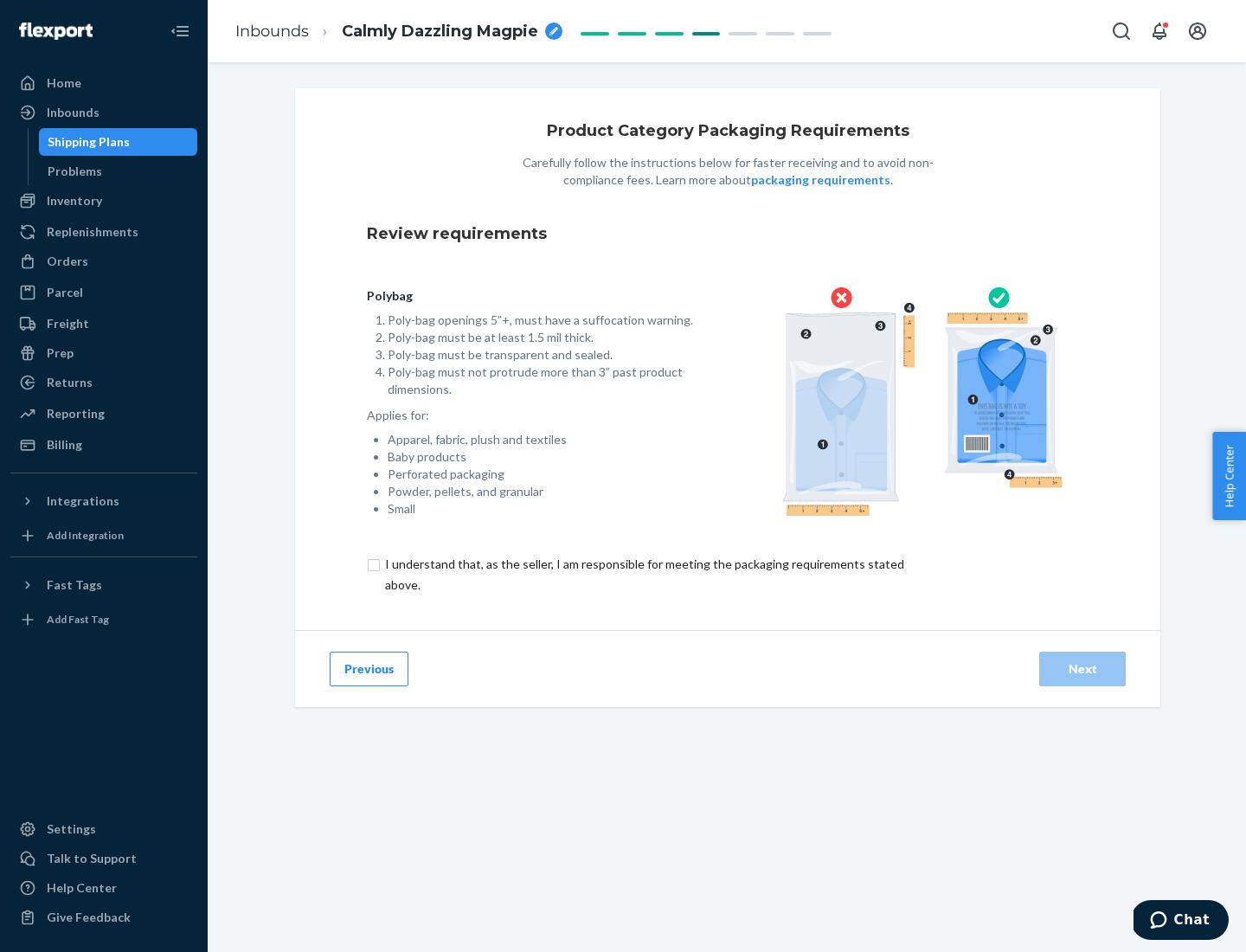
click at [643, 574] on input "checkbox" at bounding box center [655, 574] width 576 height 42
checkbox input "true"
click at [1082, 668] on div "Next" at bounding box center [1082, 668] width 57 height 17
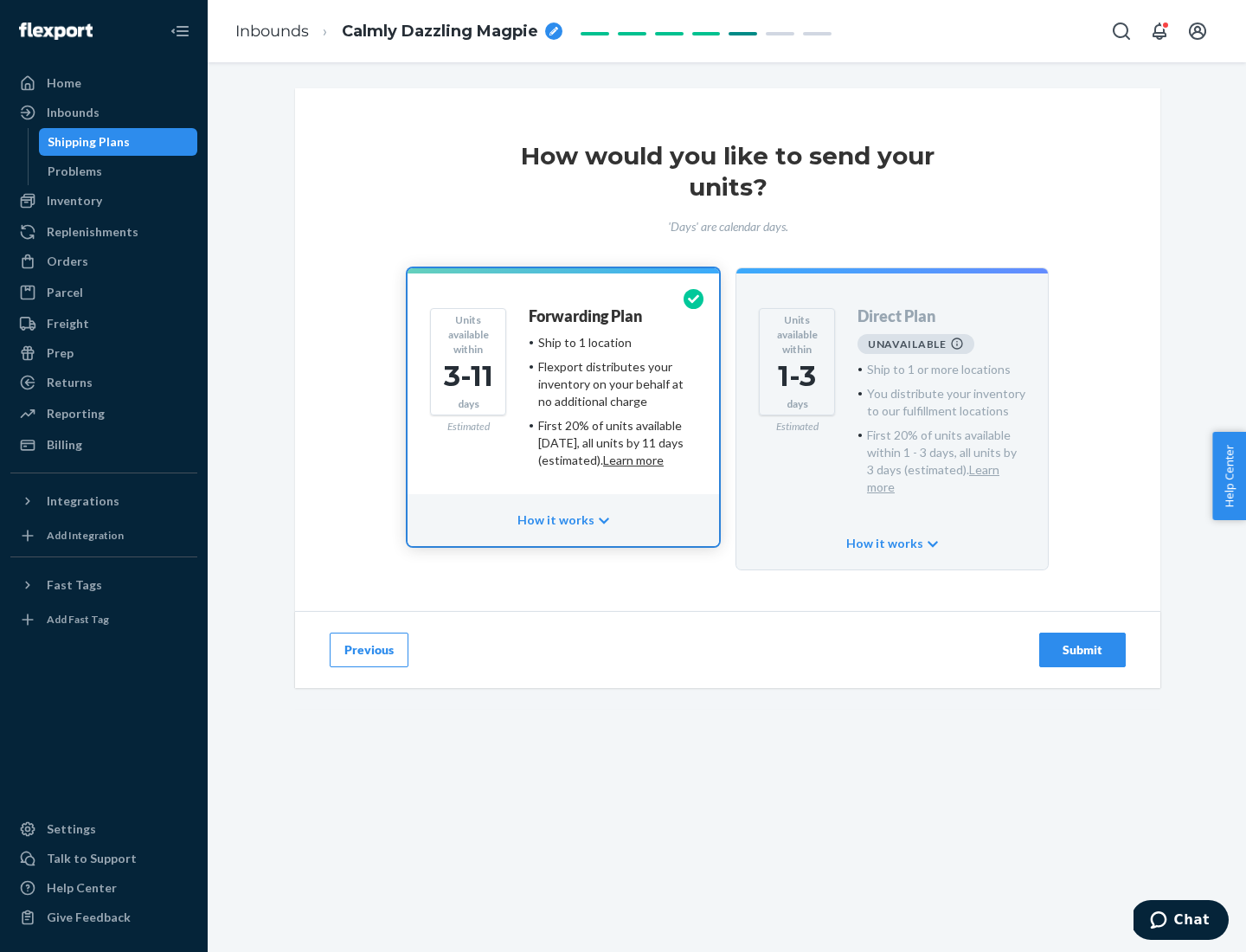
click at [587, 316] on h4 "Forwarding Plan" at bounding box center [586, 316] width 114 height 17
click at [1082, 642] on div "Submit" at bounding box center [1082, 650] width 57 height 17
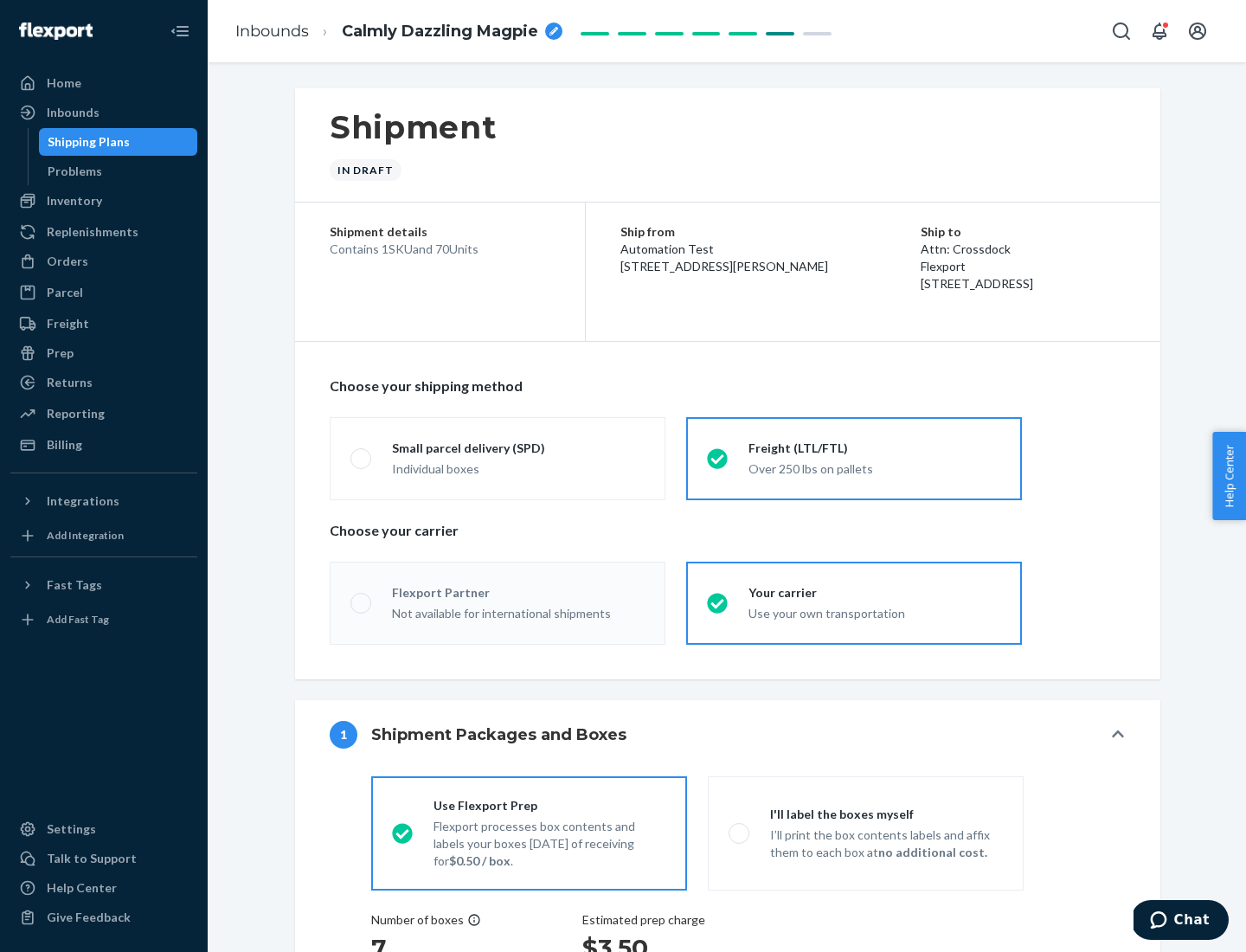
radio input "true"
radio input "false"
radio input "true"
radio input "false"
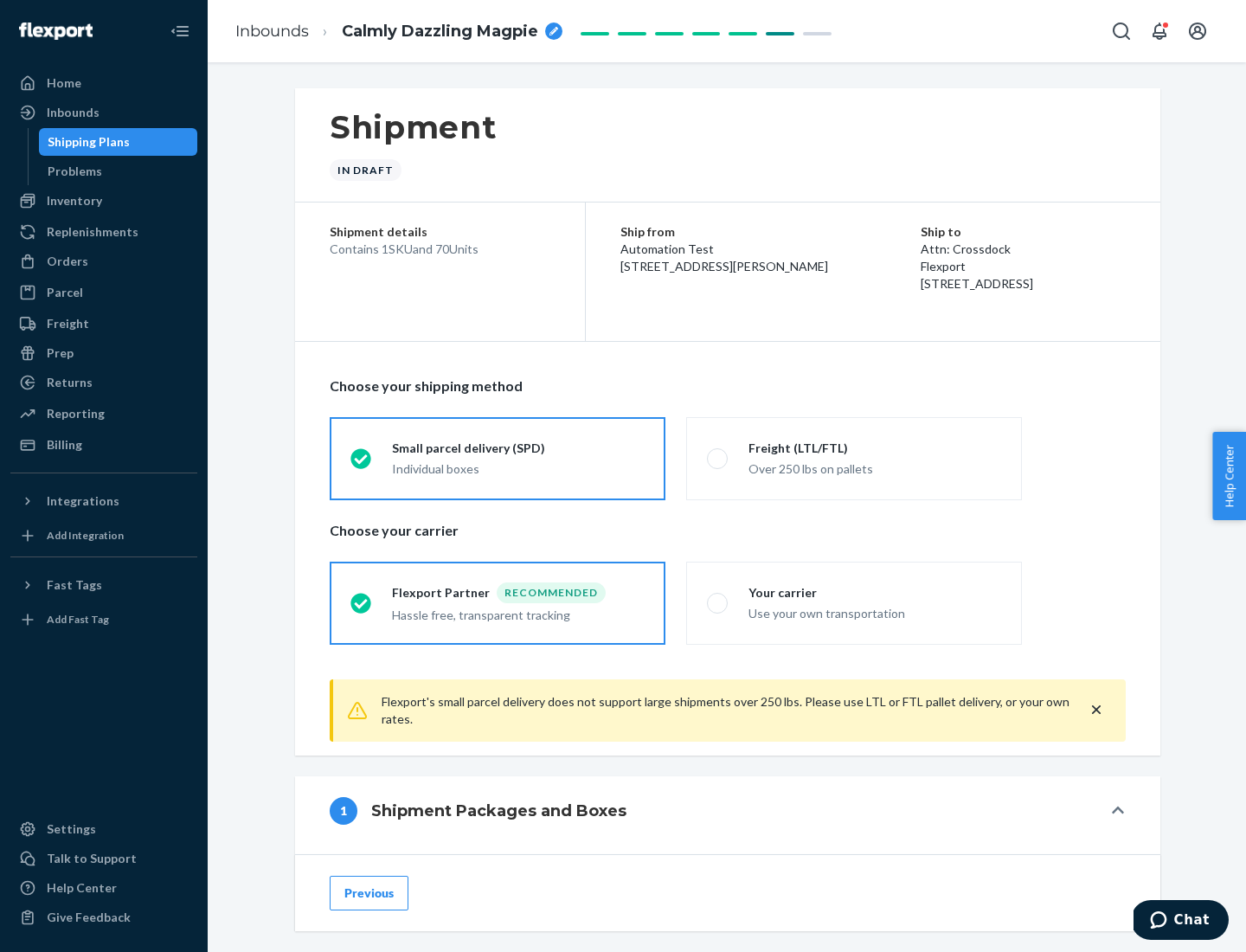
click at [854, 458] on div "Over 250 lbs on pallets" at bounding box center [875, 467] width 252 height 20
click at [718, 458] on input "Freight (LTL/FTL) Over 250 lbs on pallets" at bounding box center [713, 458] width 12 height 12
radio input "true"
radio input "false"
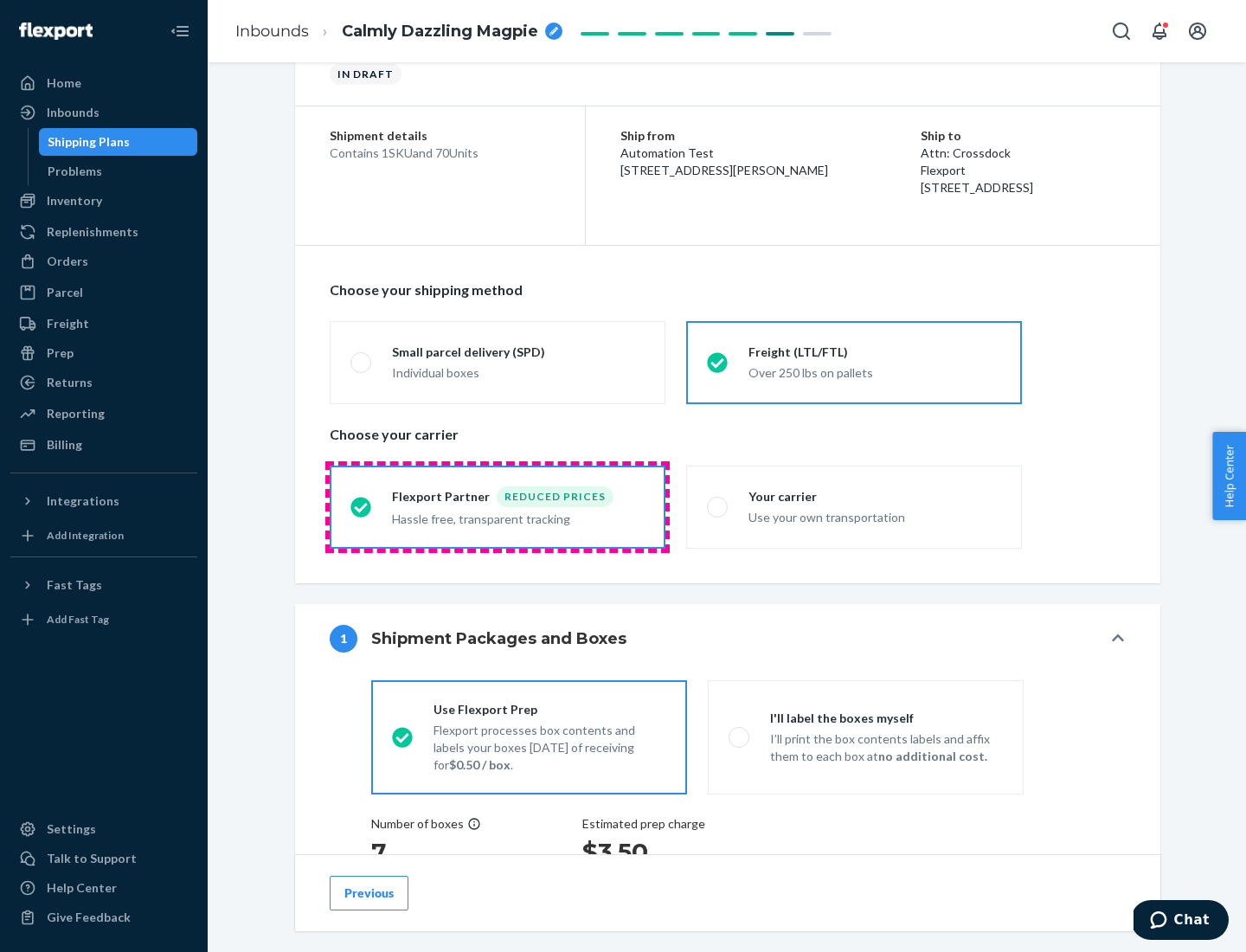
click at [498, 508] on div "Hassle free, transparent tracking" at bounding box center [518, 517] width 252 height 20
click at [362, 507] on input "Flexport Partner Reduced prices Hassle free, transparent tracking" at bounding box center [355, 507] width 12 height 12
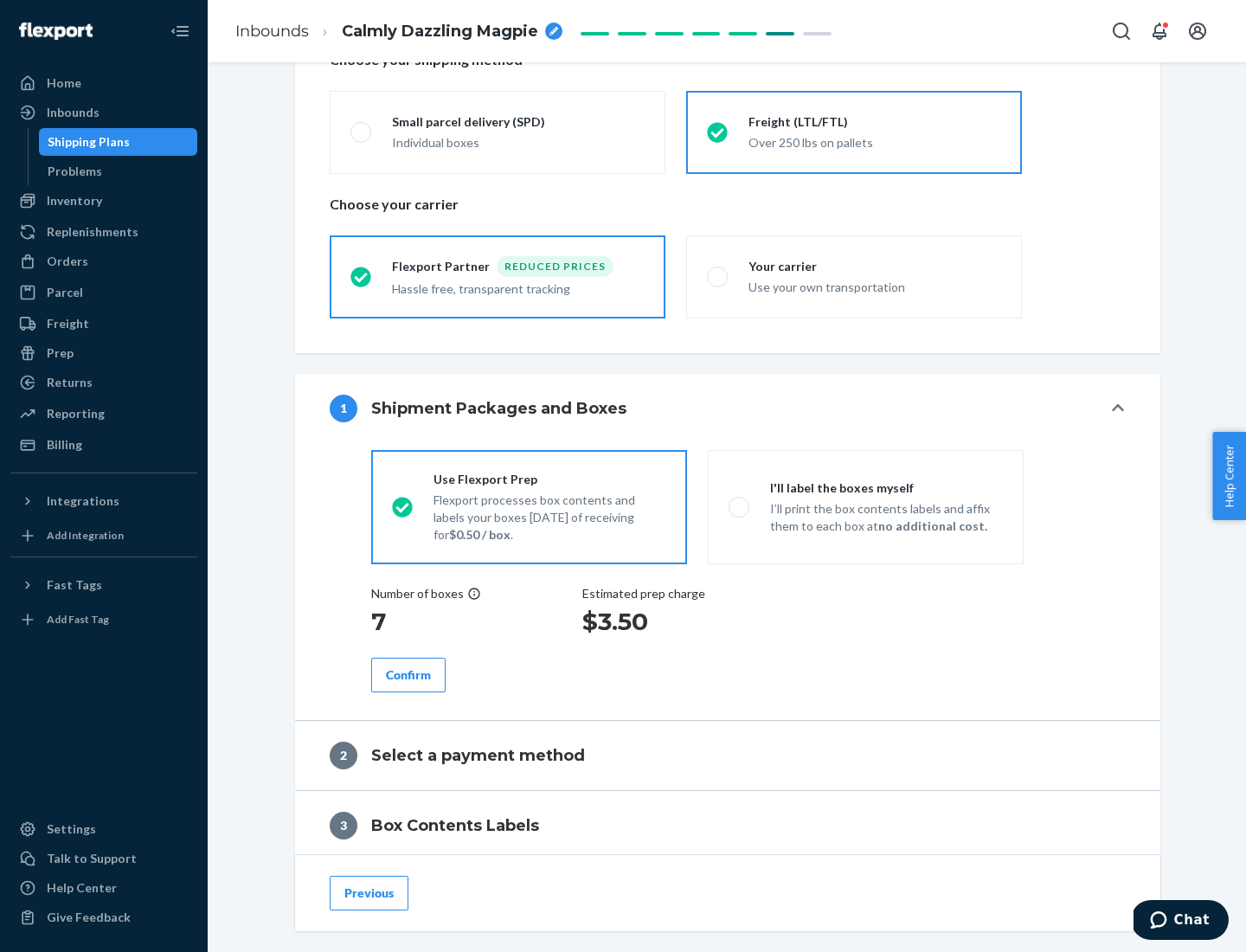
click at [866, 507] on p "I’ll print the box contents labels and affix them to each box at no additional …" at bounding box center [887, 517] width 233 height 35
click at [740, 507] on input "I'll label the boxes myself I’ll print the box contents labels and affix them t…" at bounding box center [734, 507] width 12 height 12
radio input "true"
radio input "false"
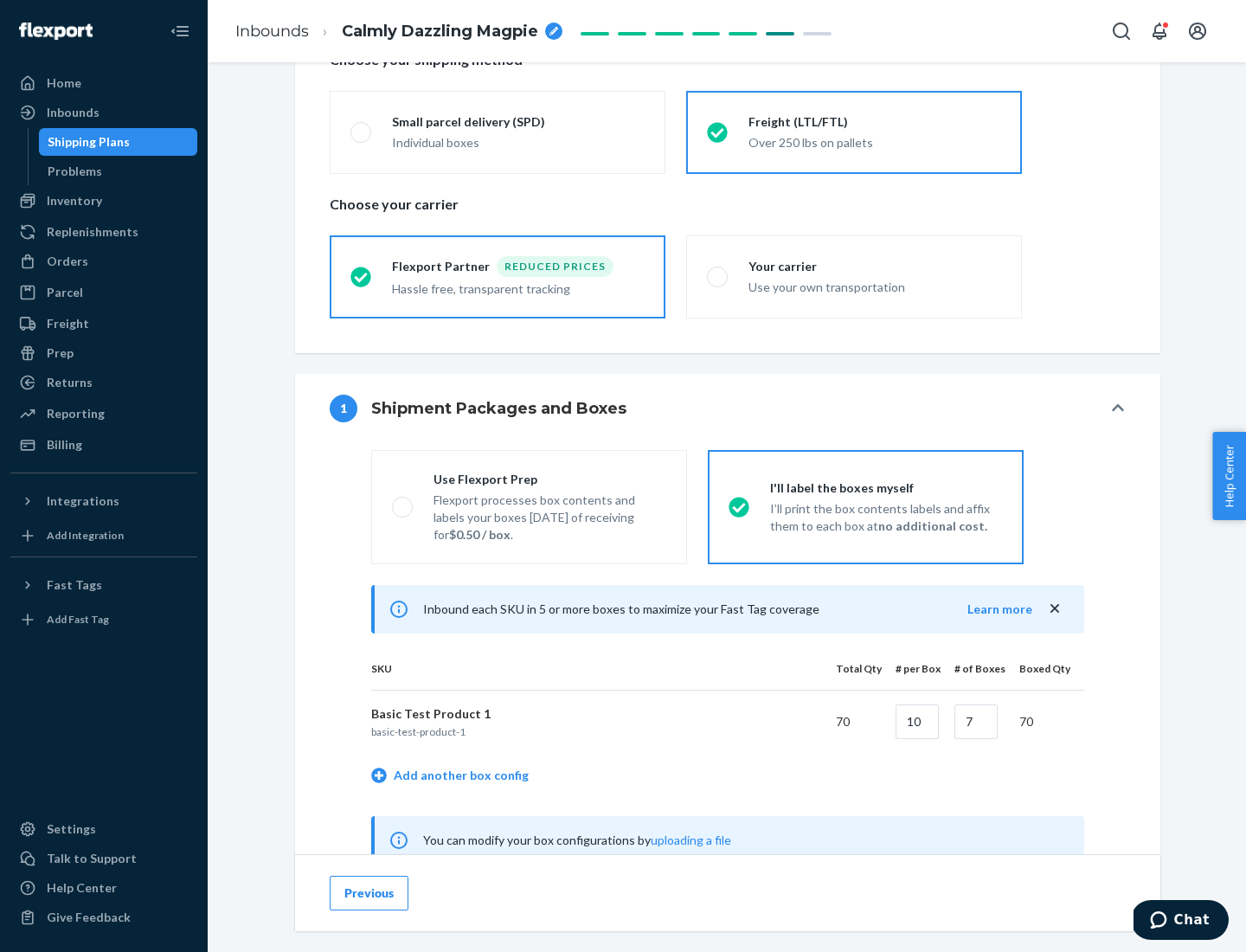
scroll to position [541, 0]
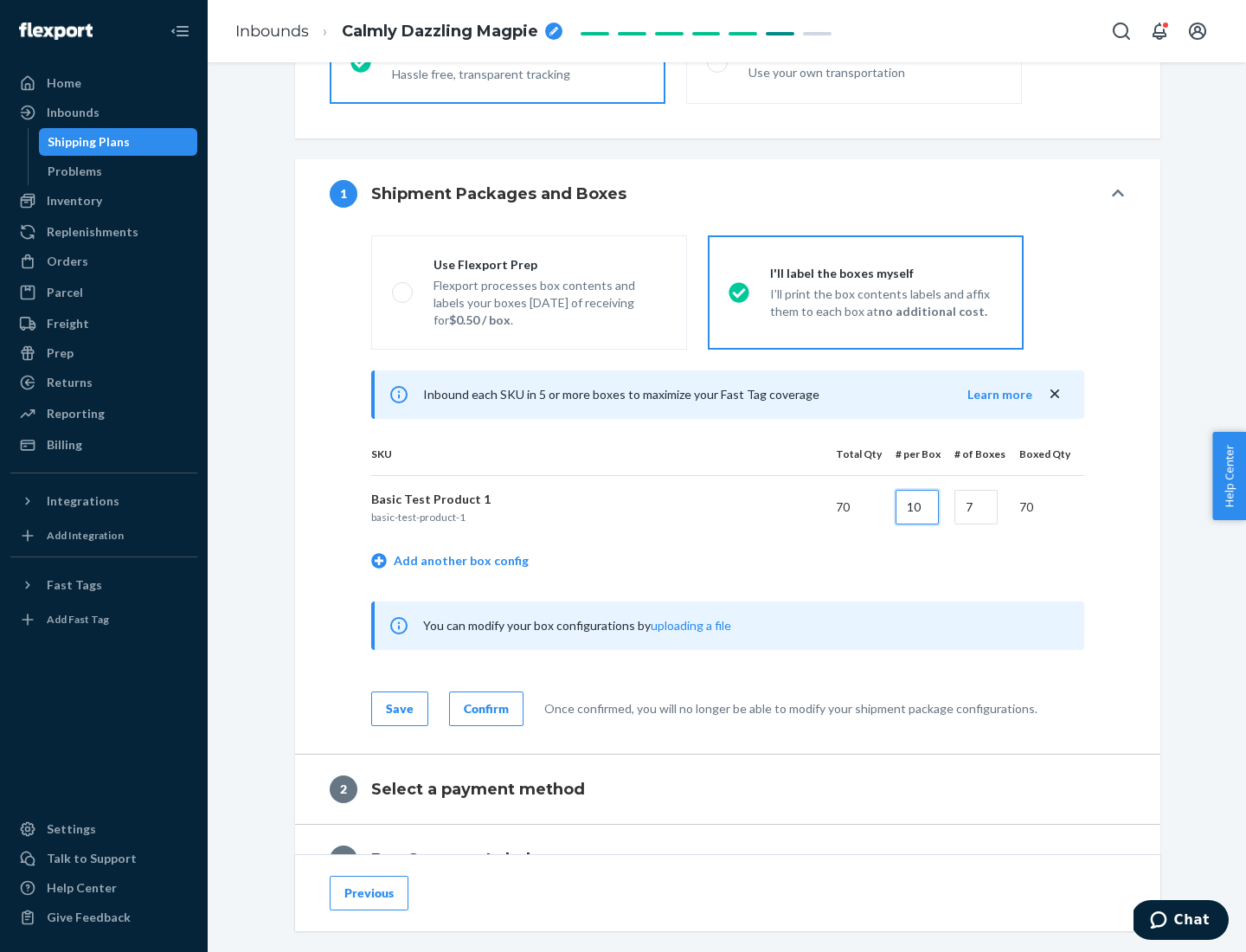
type input "10"
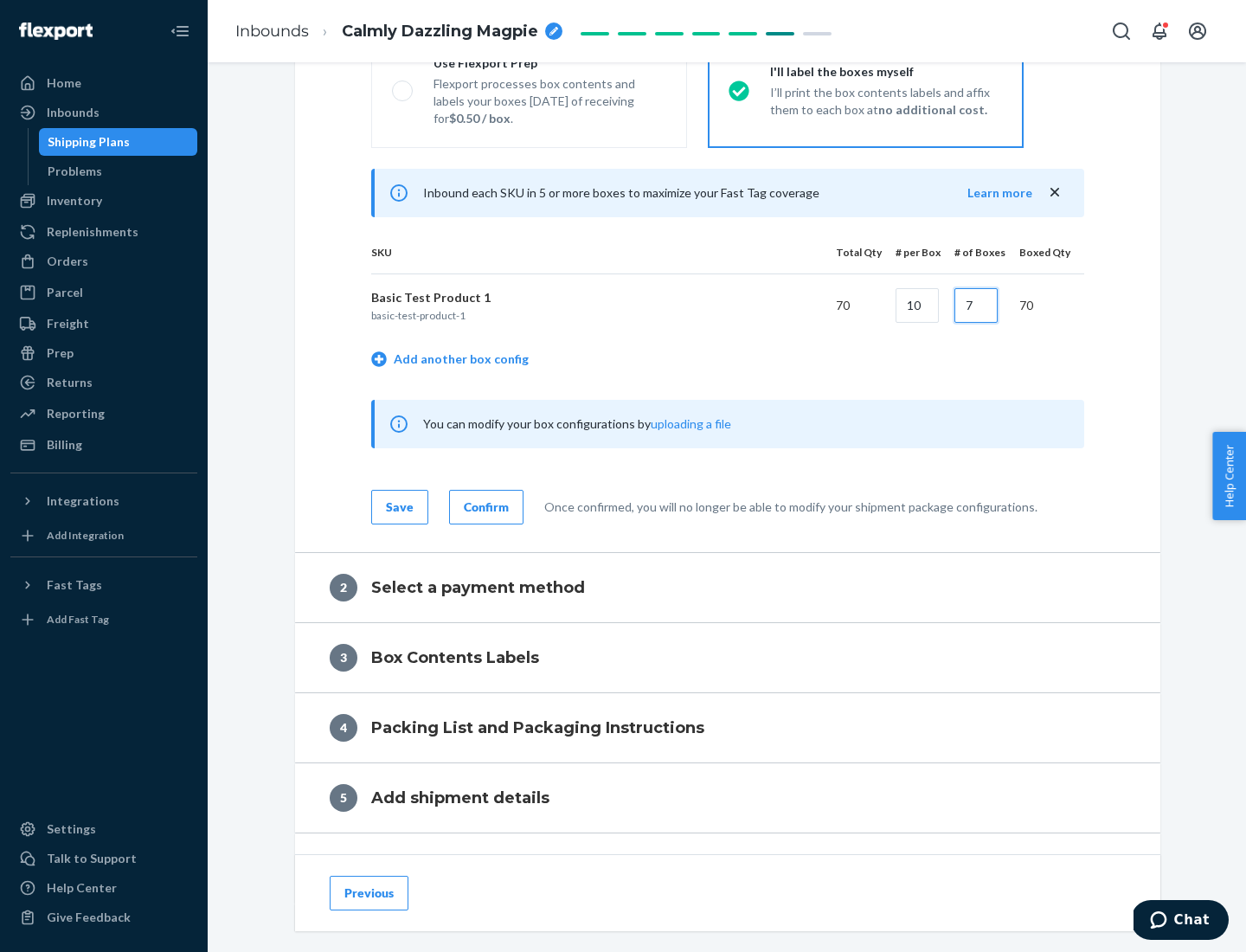
type input "7"
click at [483, 507] on div "Confirm" at bounding box center [486, 507] width 45 height 17
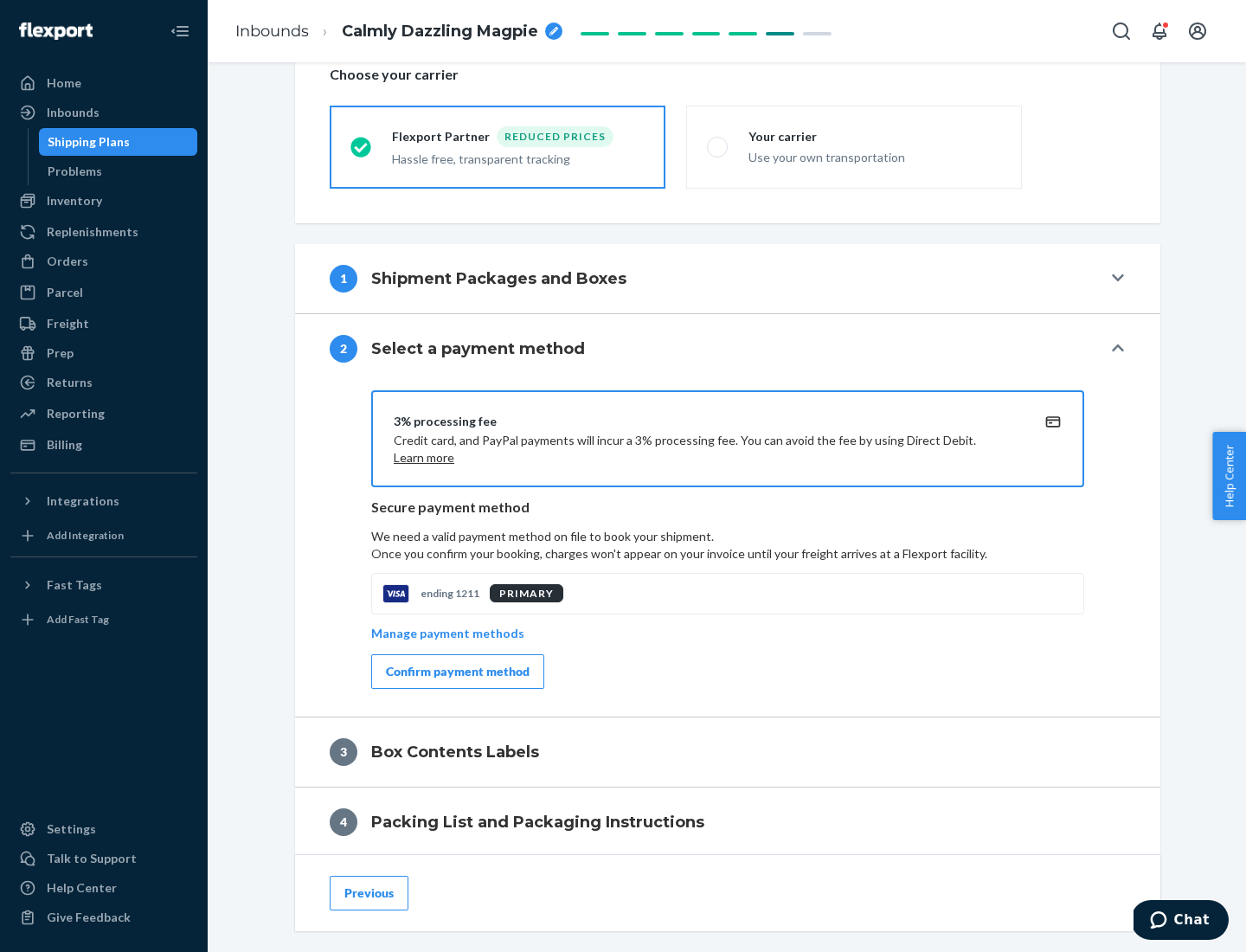
scroll to position [620, 0]
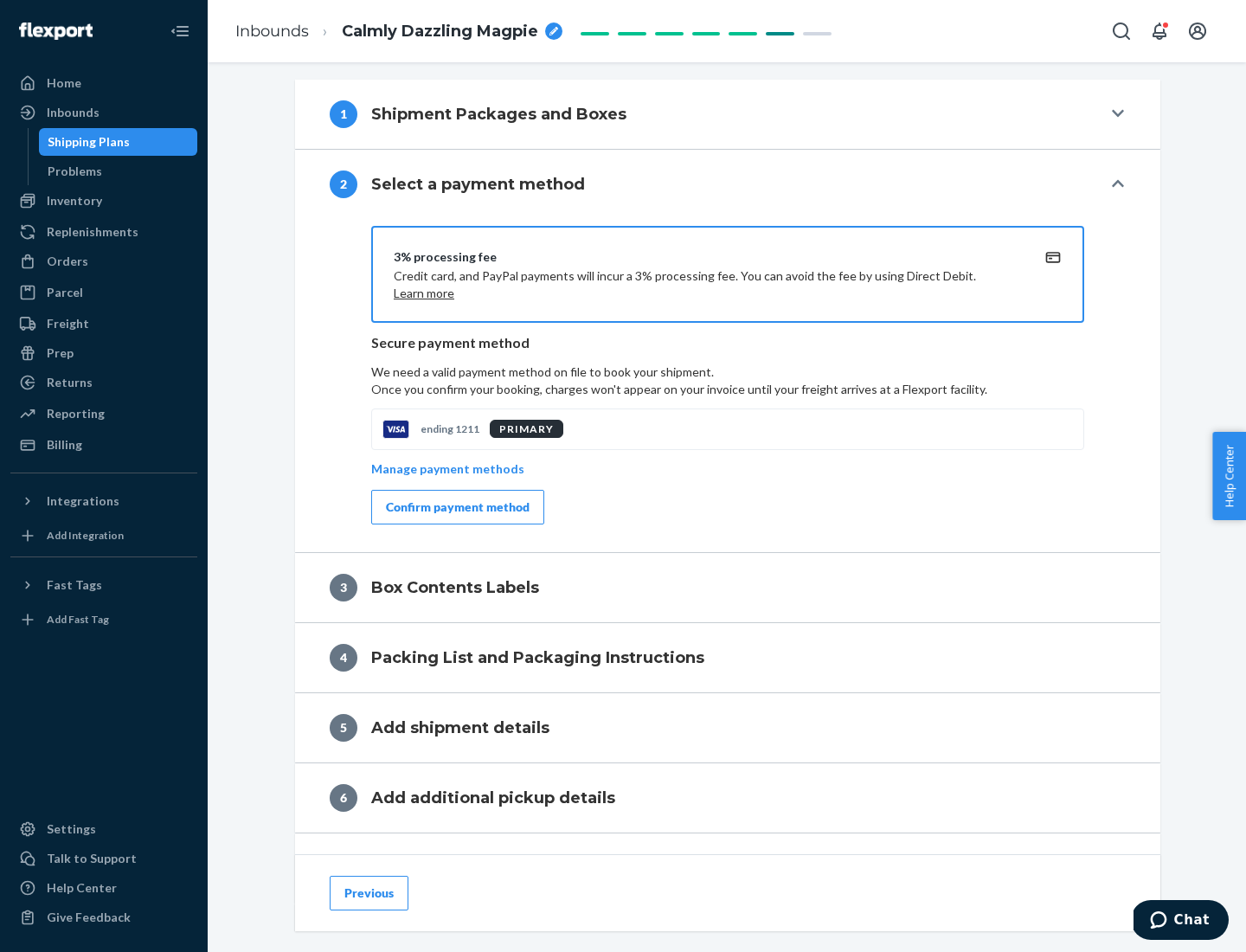
click at [456, 508] on div "Confirm payment method" at bounding box center [458, 507] width 144 height 17
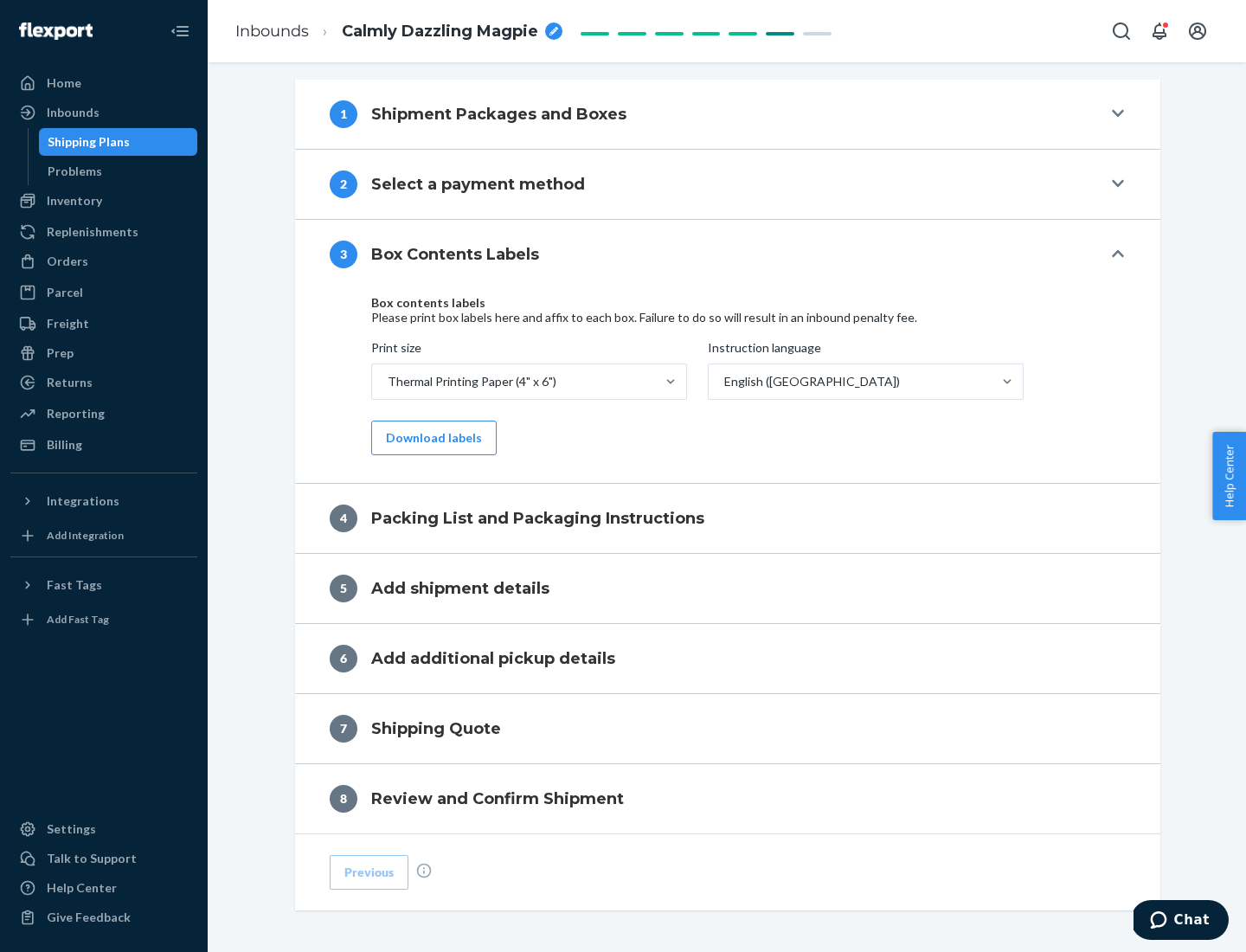
scroll to position [551, 0]
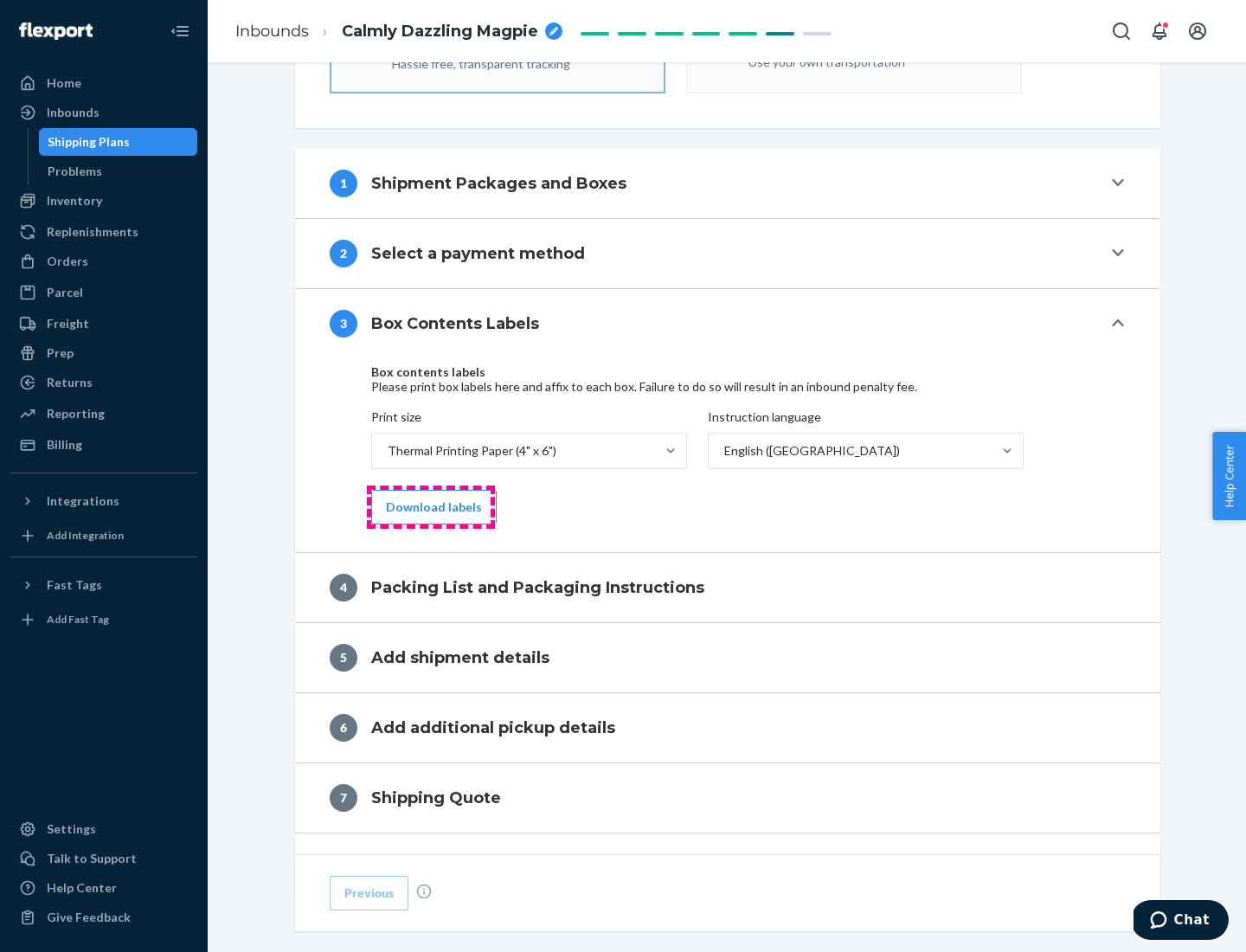
click at [430, 508] on button "Download labels" at bounding box center [434, 507] width 125 height 35
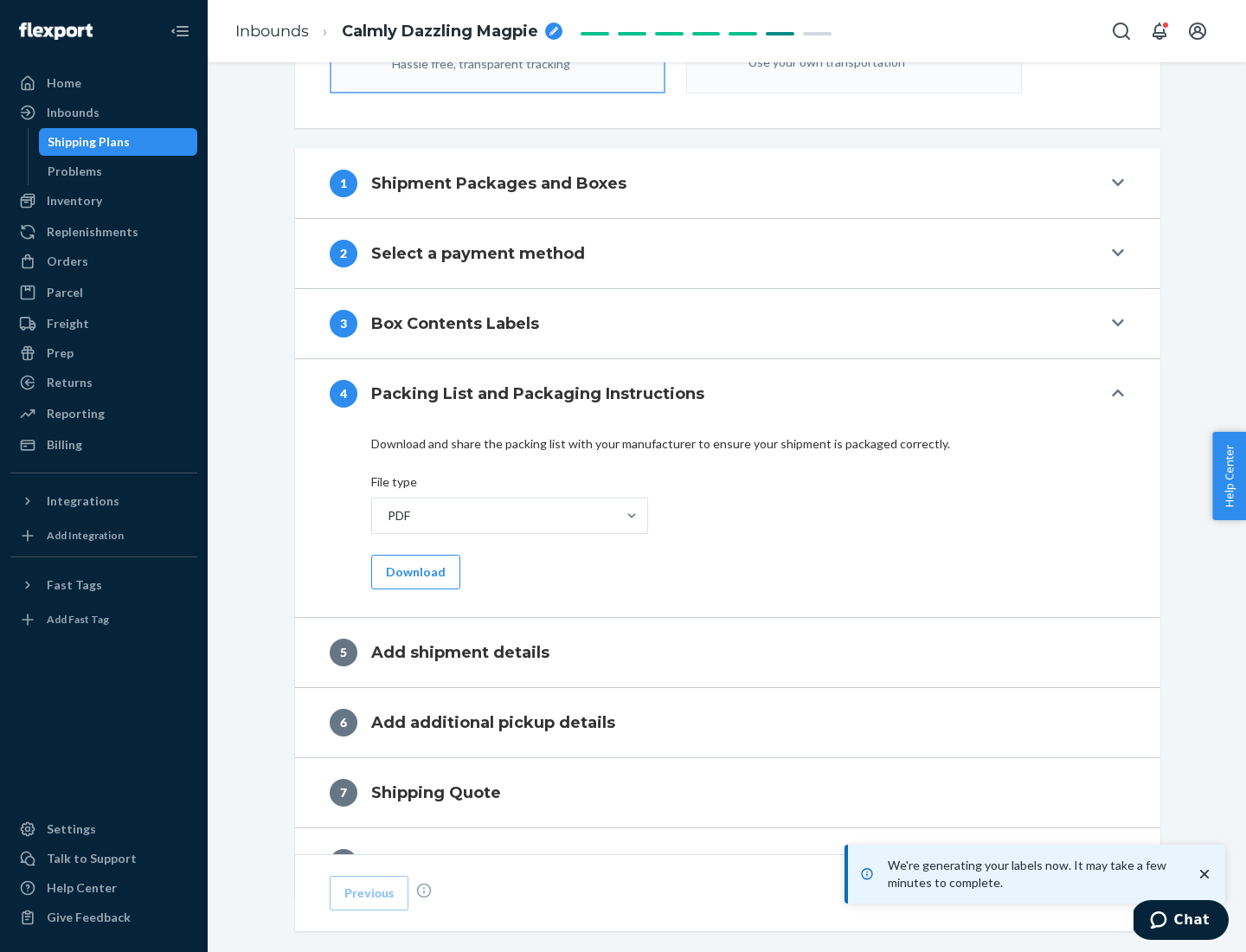
scroll to position [616, 0]
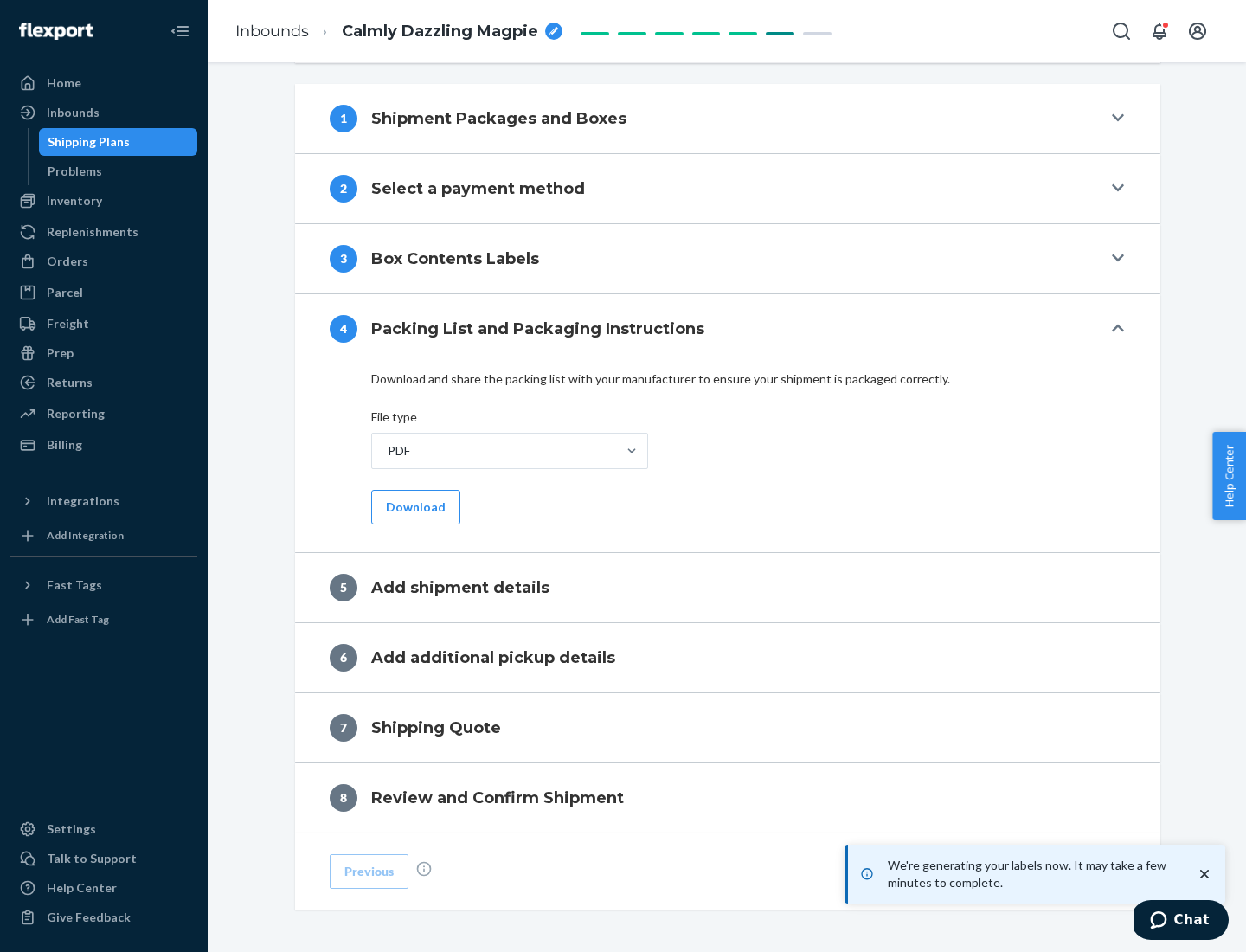
click at [414, 507] on button "Download" at bounding box center [416, 507] width 89 height 35
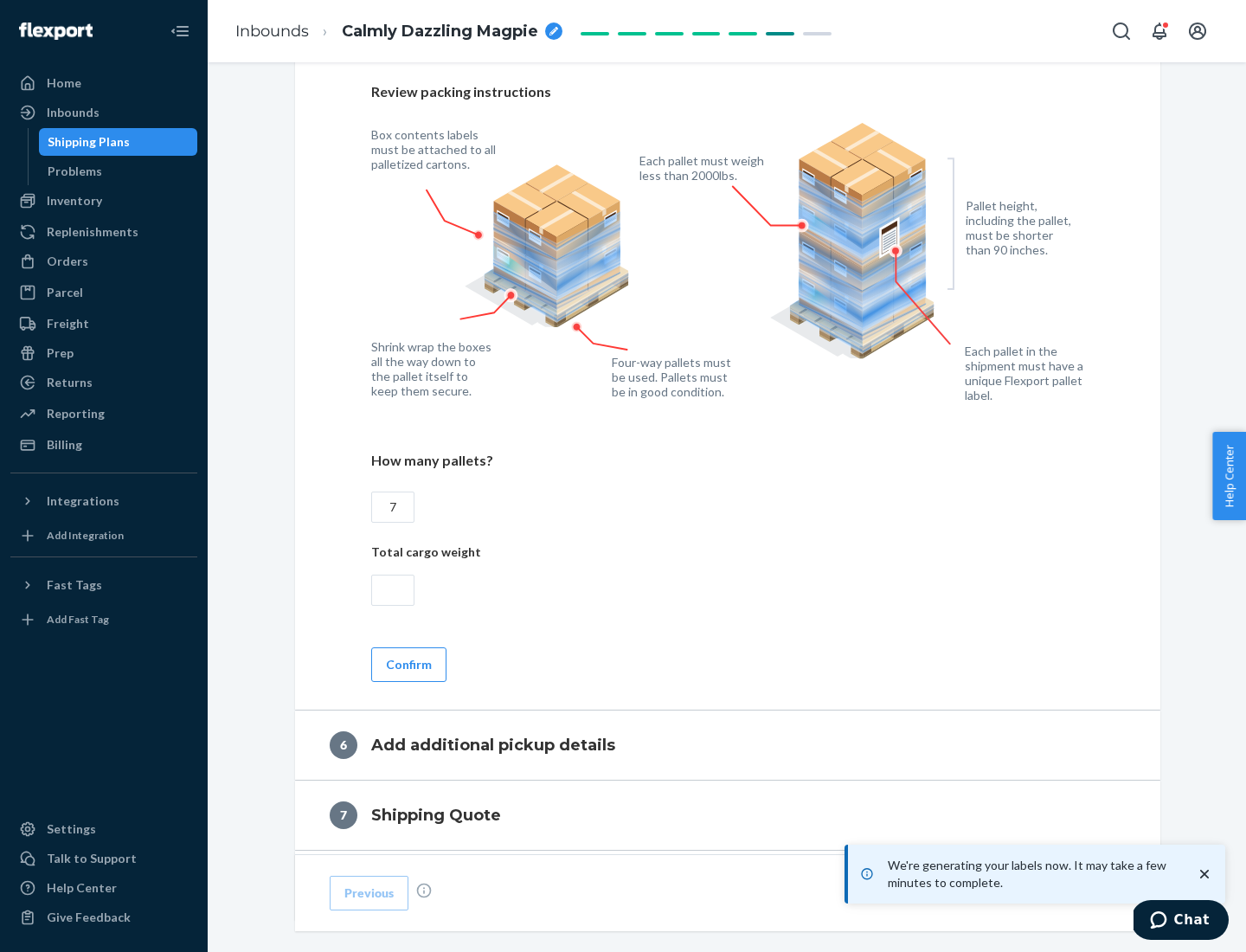
scroll to position [1194, 0]
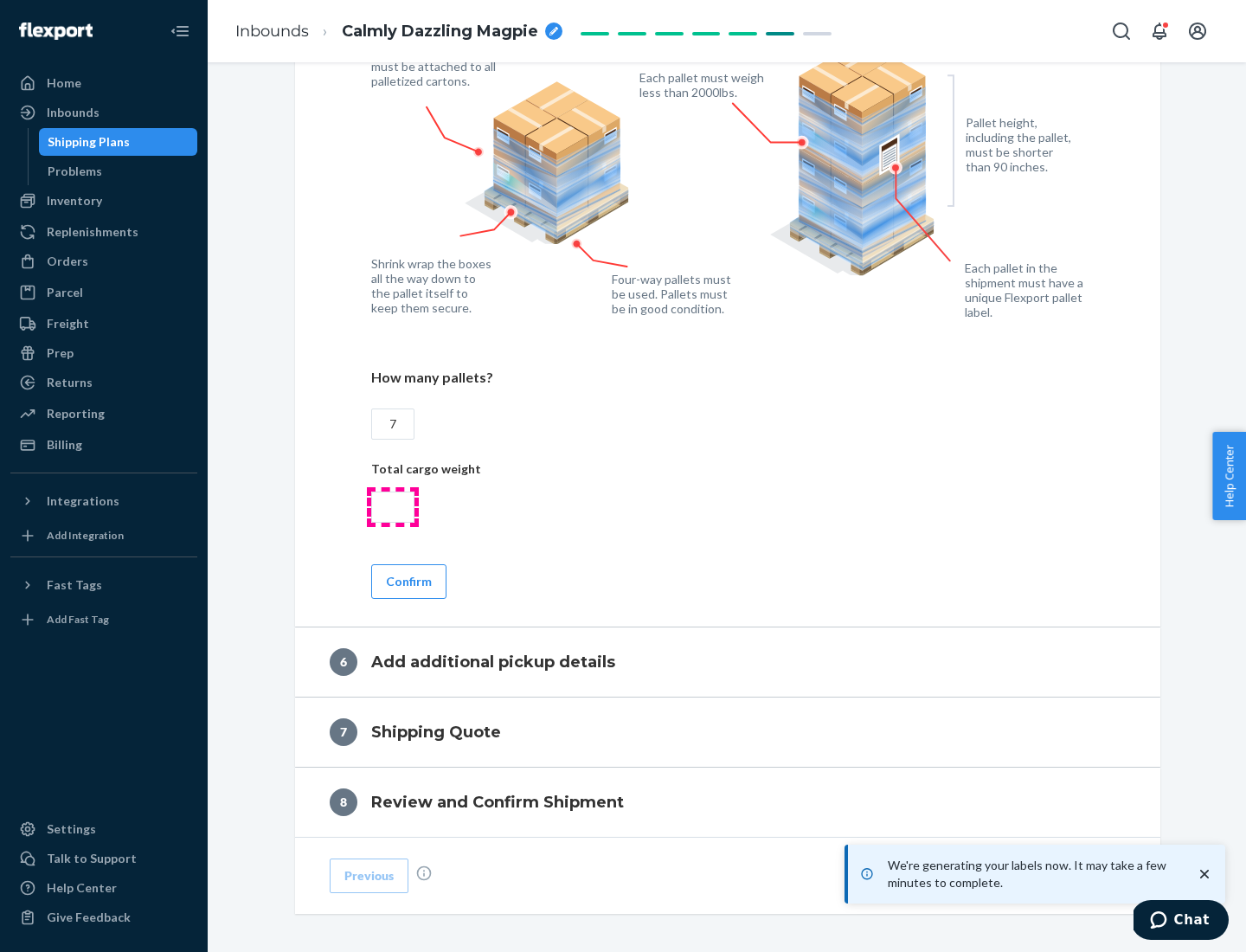
type input "7"
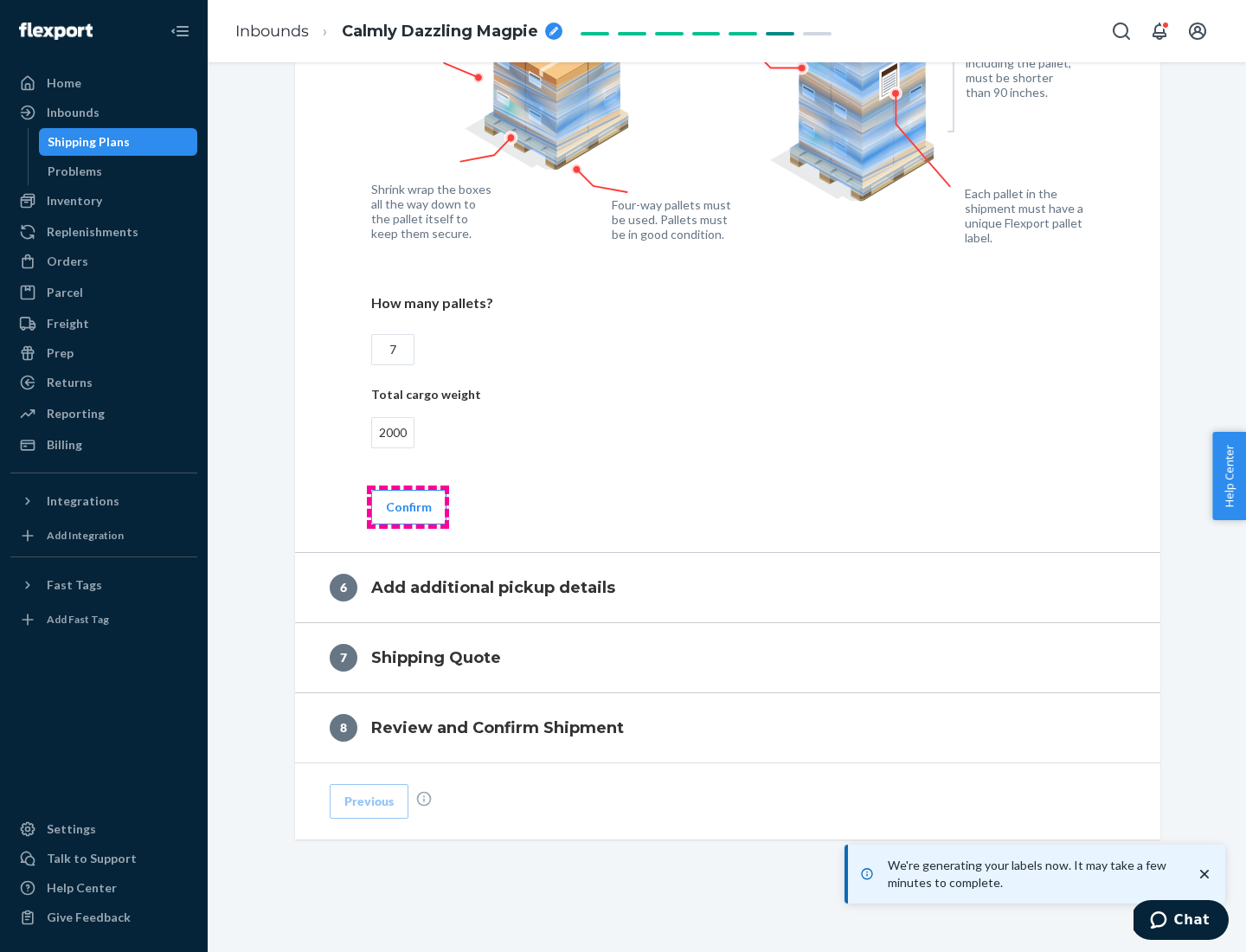
type input "2000"
click at [408, 507] on button "Confirm" at bounding box center [409, 507] width 76 height 35
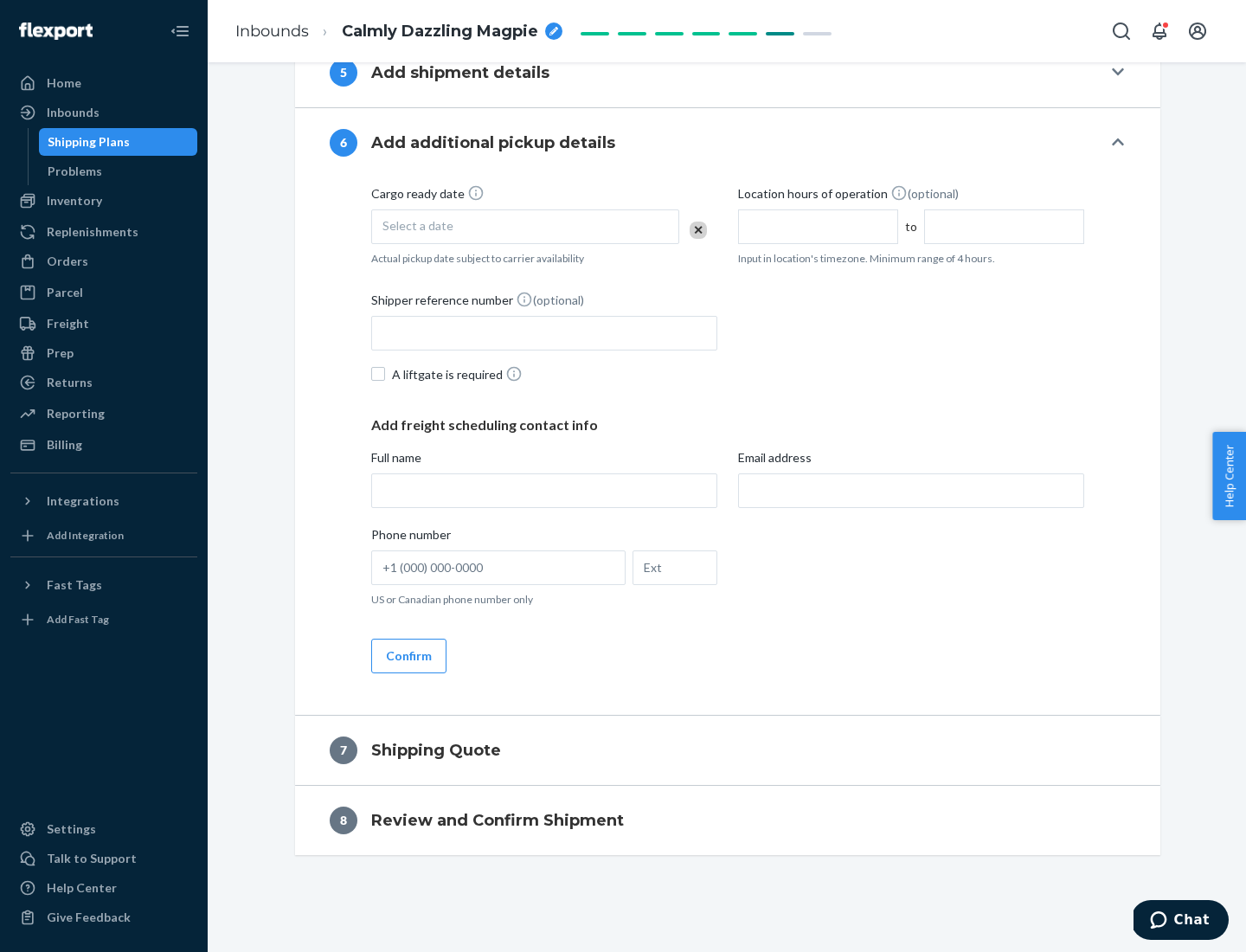
scroll to position [662, 0]
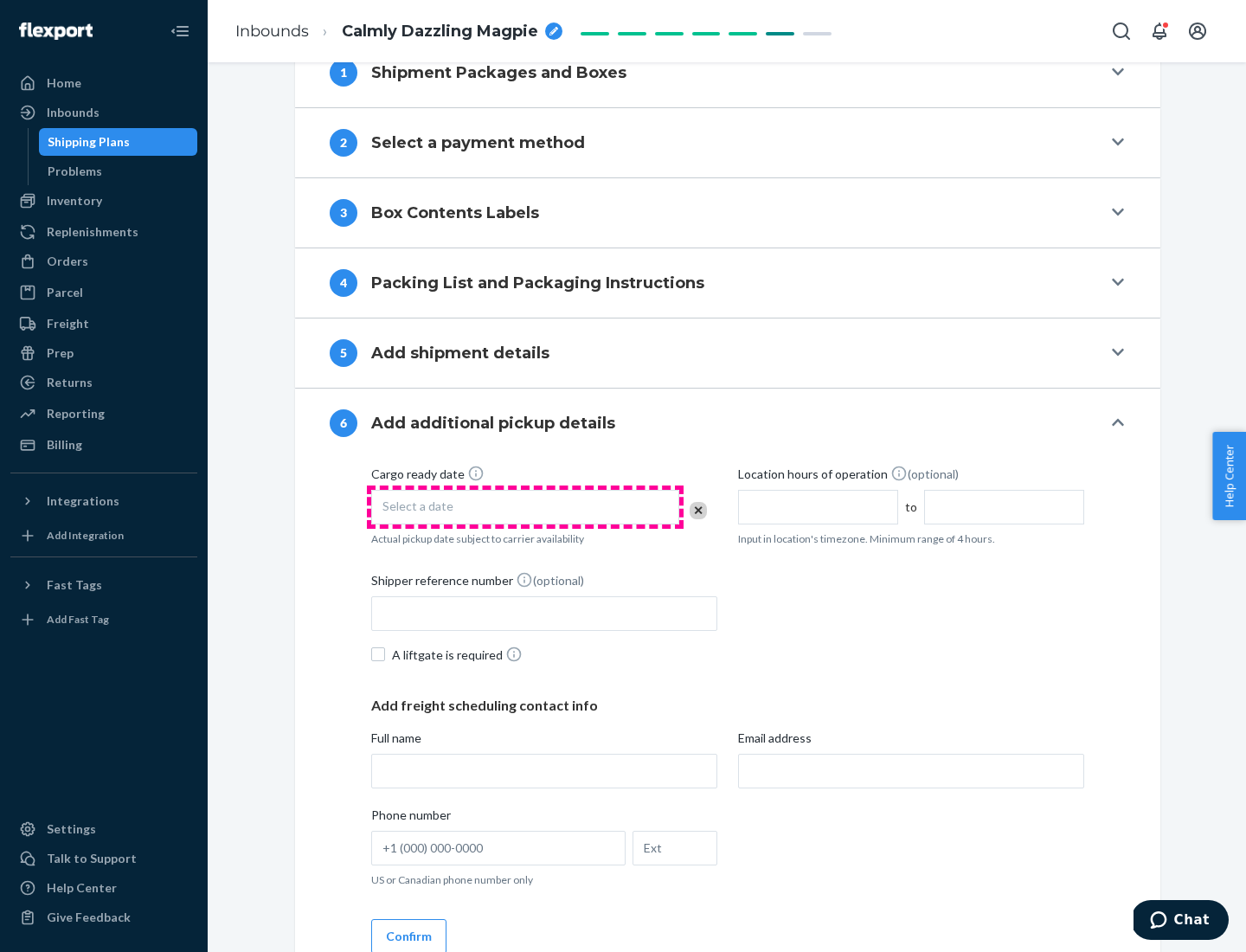
click at [525, 507] on div "Select a date" at bounding box center [525, 507] width 308 height 35
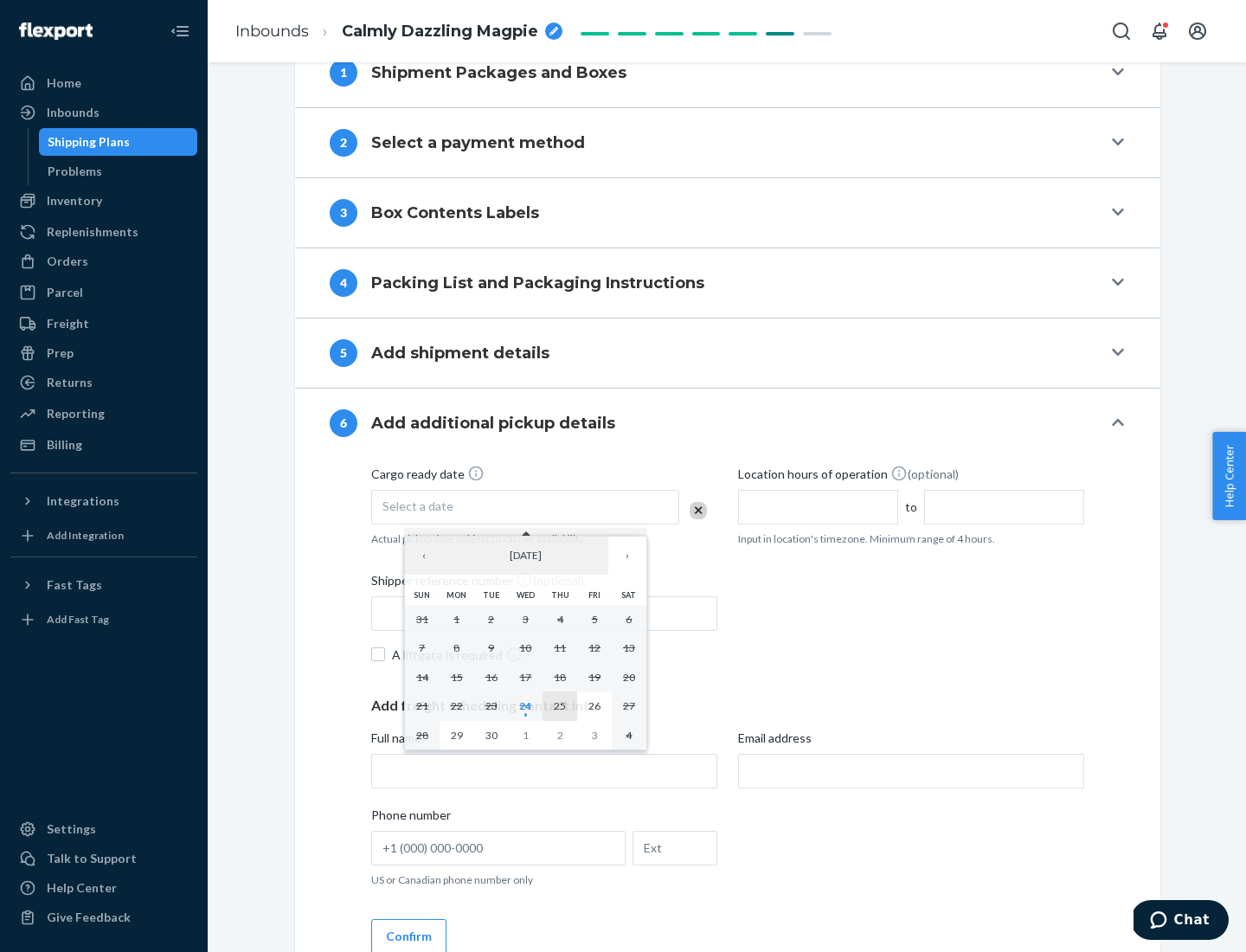
click at [560, 706] on abbr "25" at bounding box center [560, 706] width 12 height 13
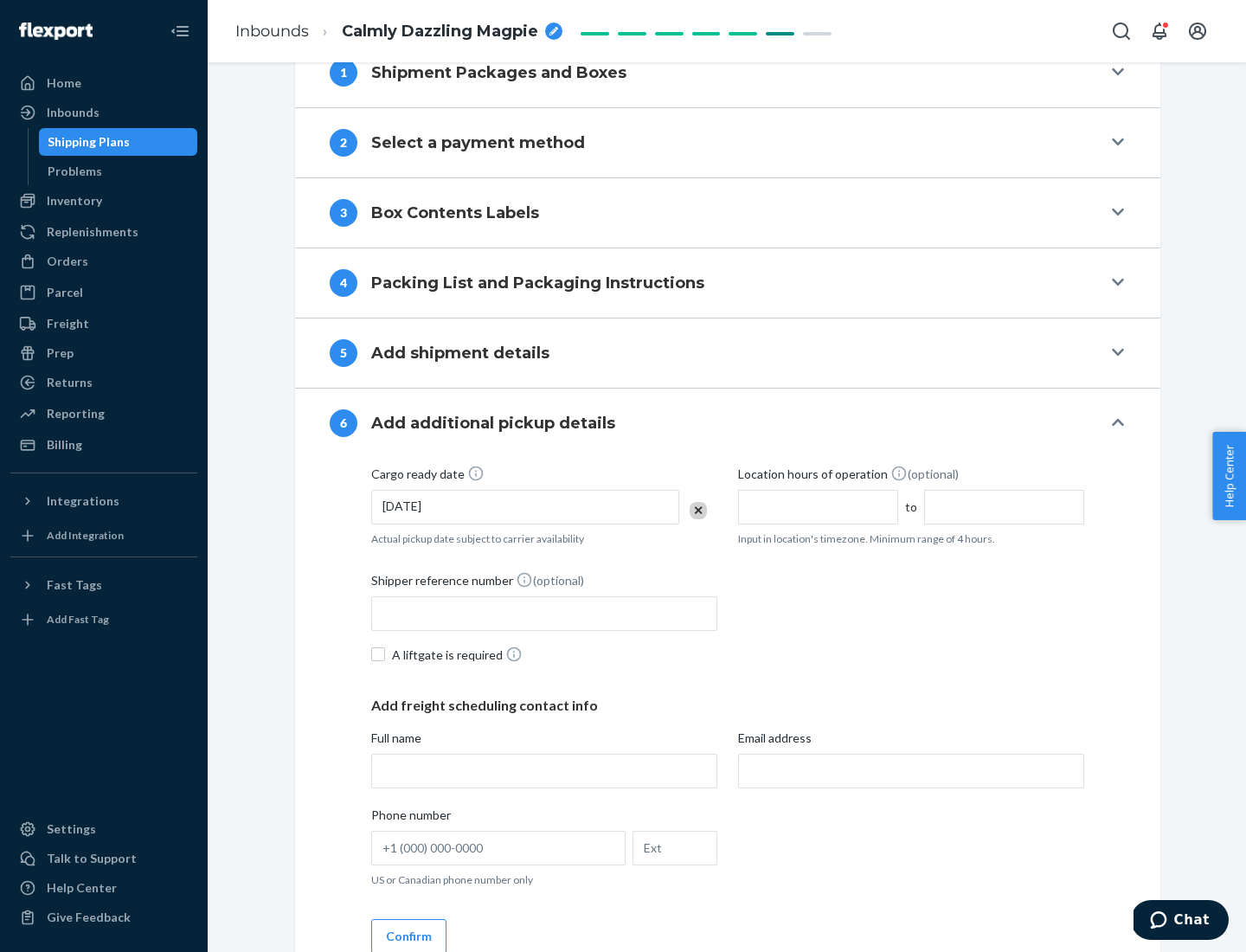
scroll to position [926, 0]
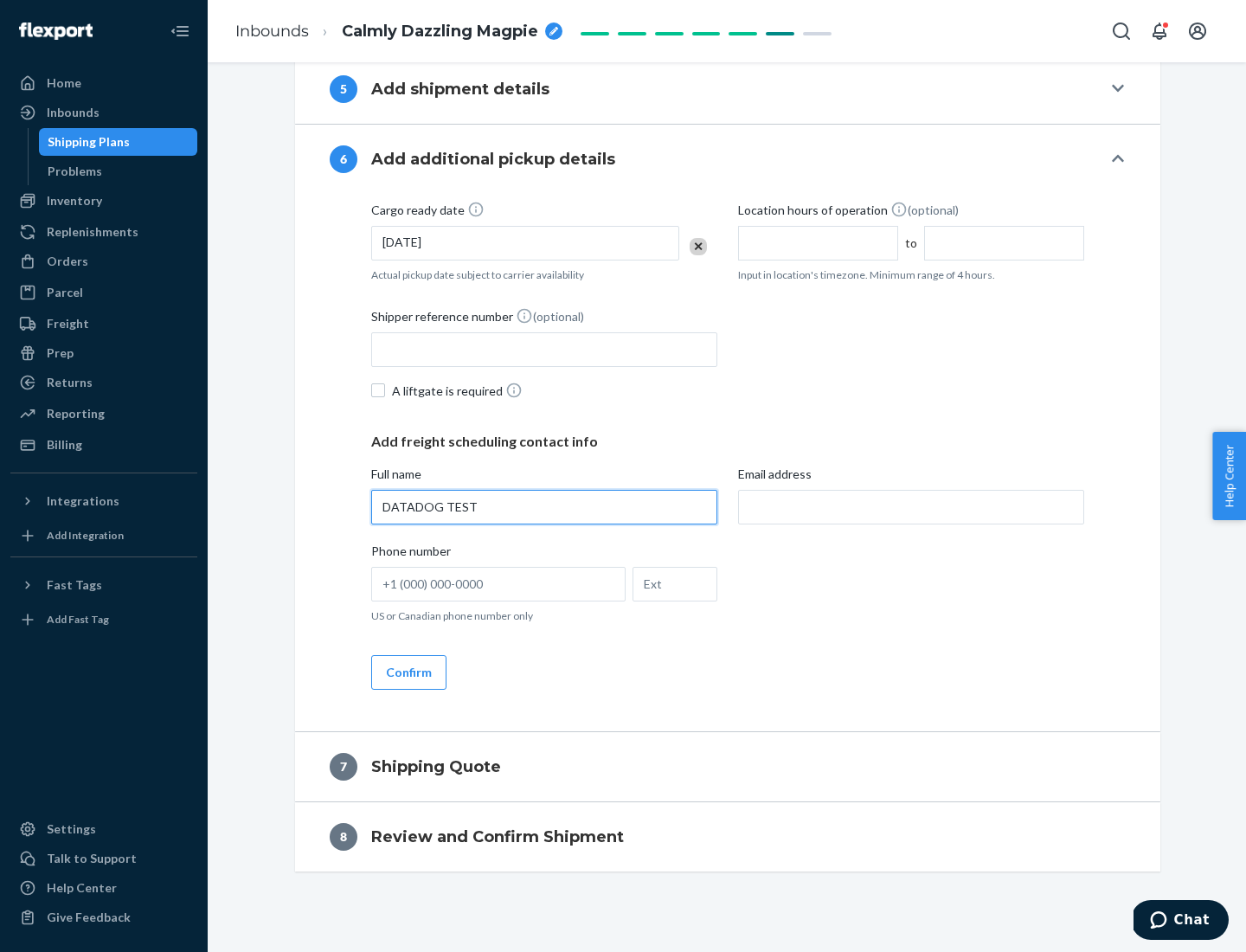
type input "DATADOG TEST"
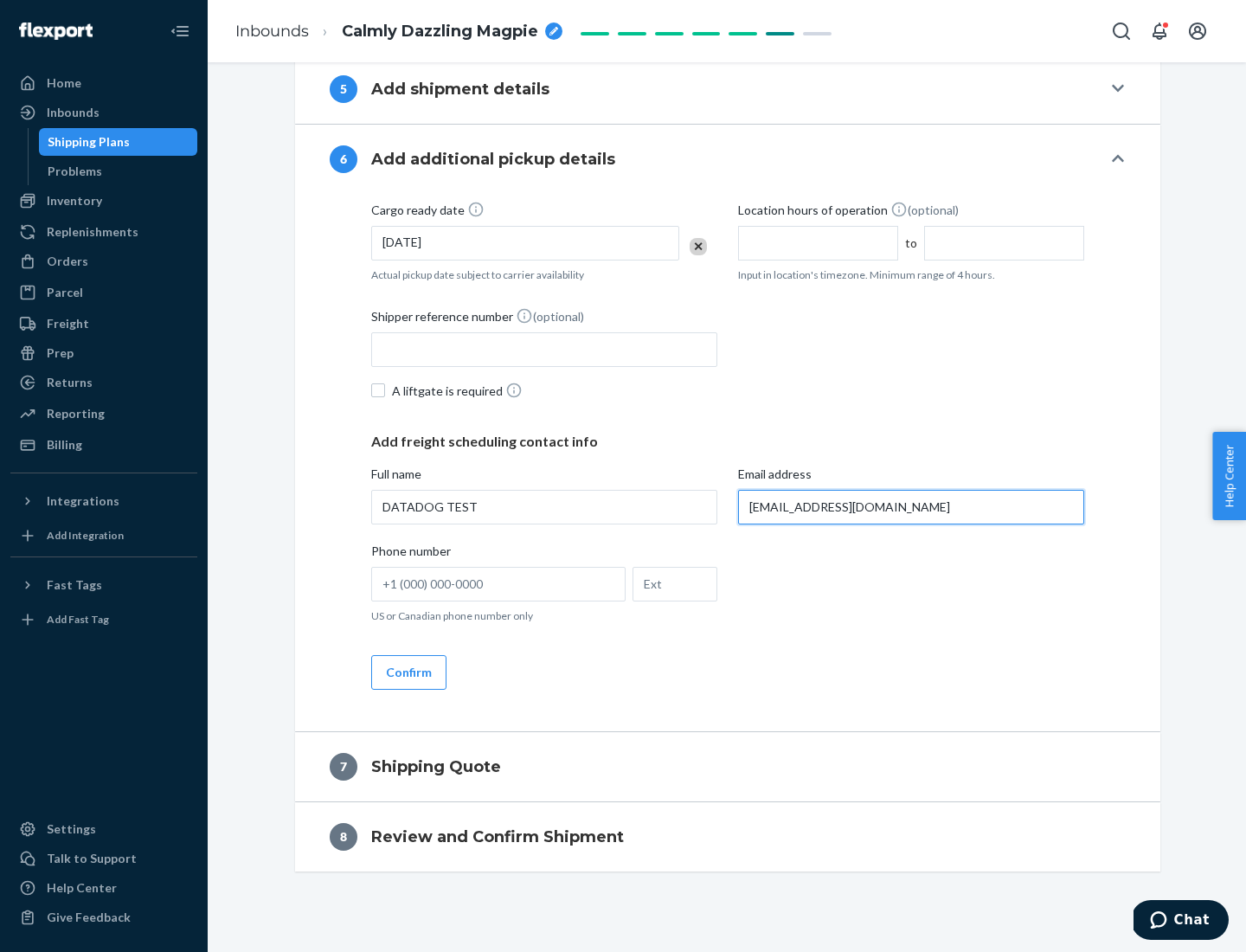
scroll to position [943, 0]
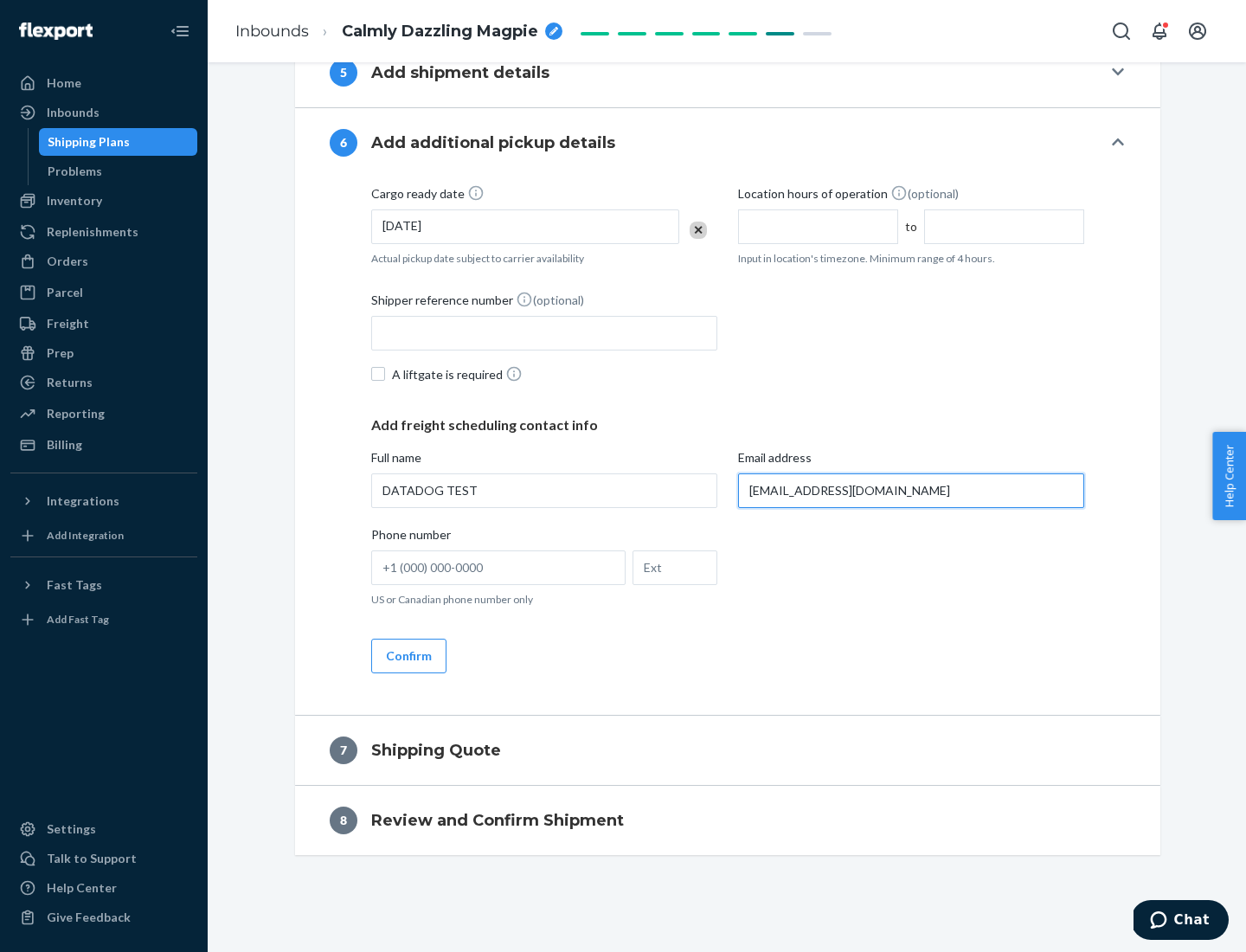
type input "[EMAIL_ADDRESS][DOMAIN_NAME]"
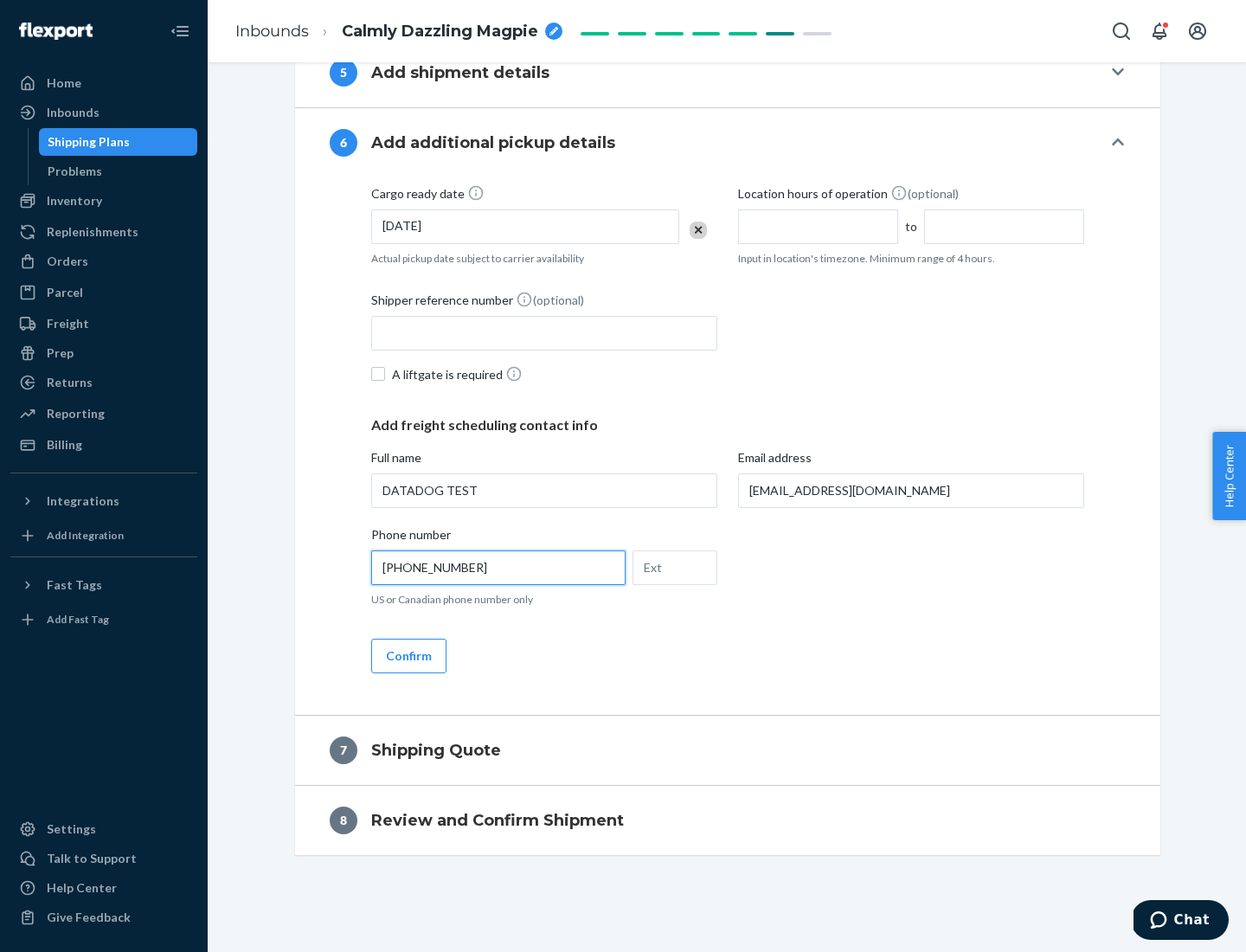
type input "[PHONE_NUMBER]"
click at [408, 655] on button "Confirm" at bounding box center [409, 656] width 76 height 35
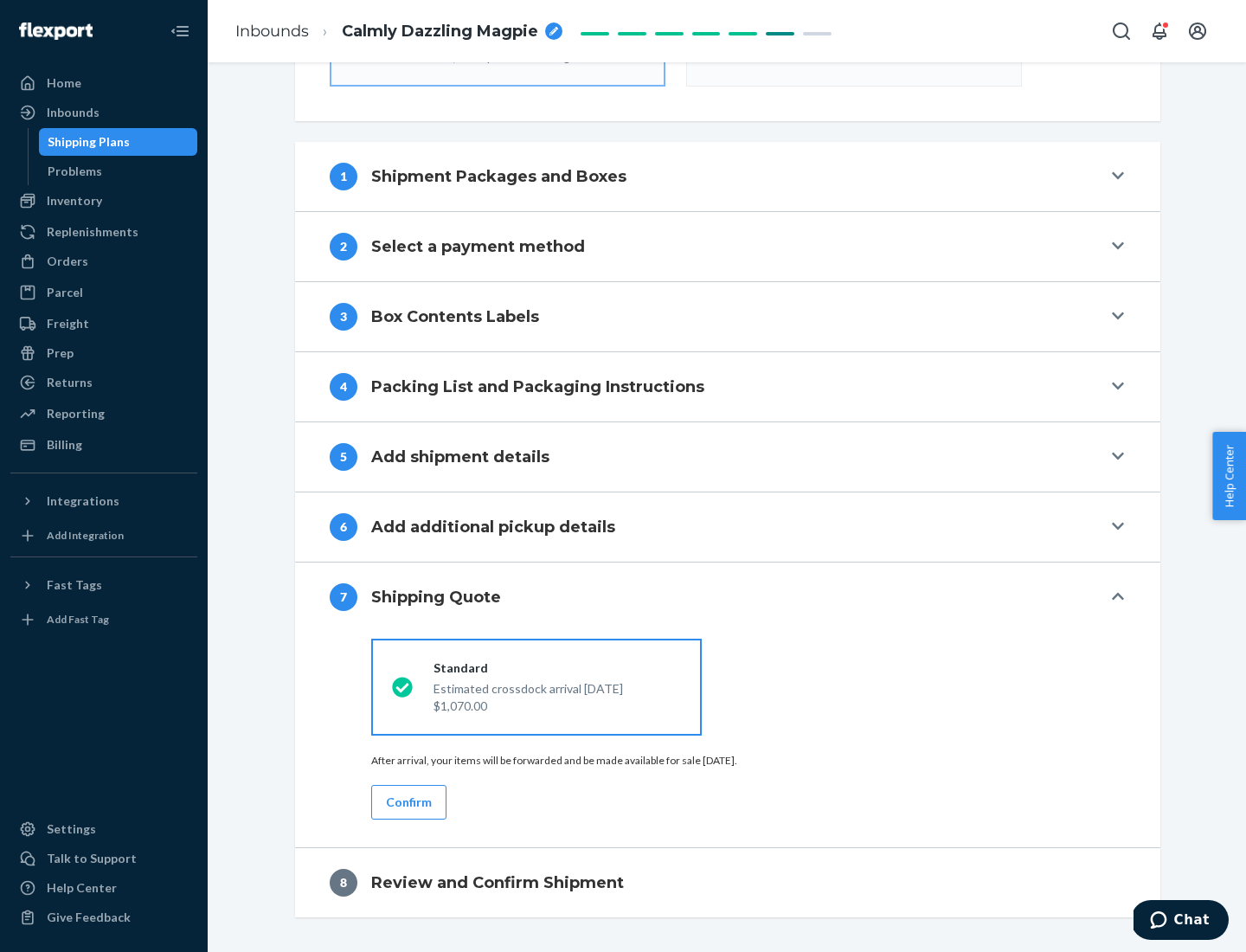
scroll to position [620, 0]
